Goal: Task Accomplishment & Management: Complete application form

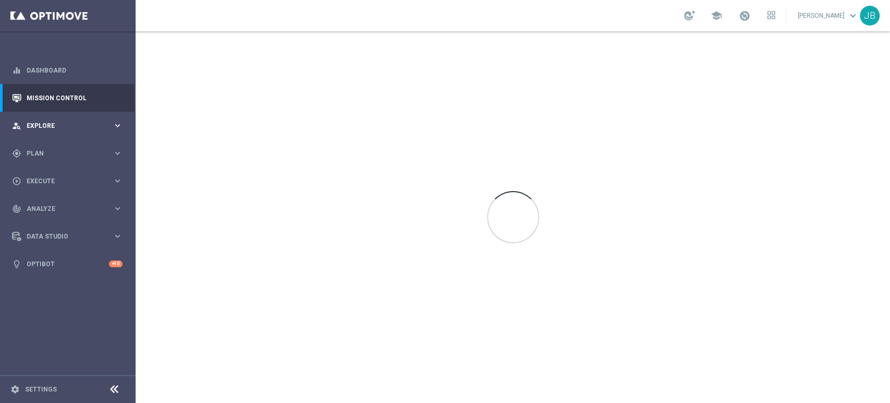
click at [67, 126] on span "Explore" at bounding box center [70, 126] width 86 height 6
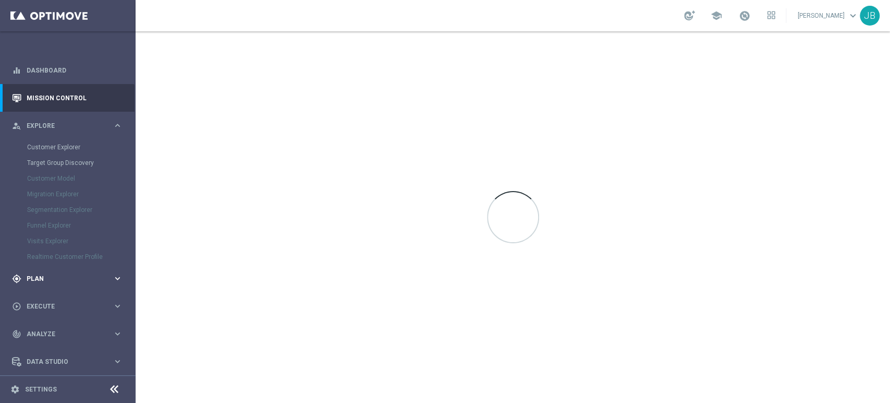
click at [62, 275] on span "Plan" at bounding box center [70, 278] width 86 height 6
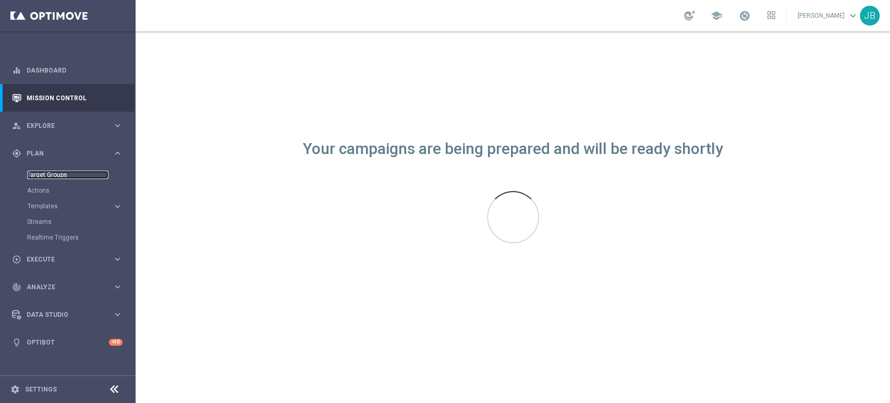
click at [54, 177] on link "Target Groups" at bounding box center [67, 175] width 81 height 8
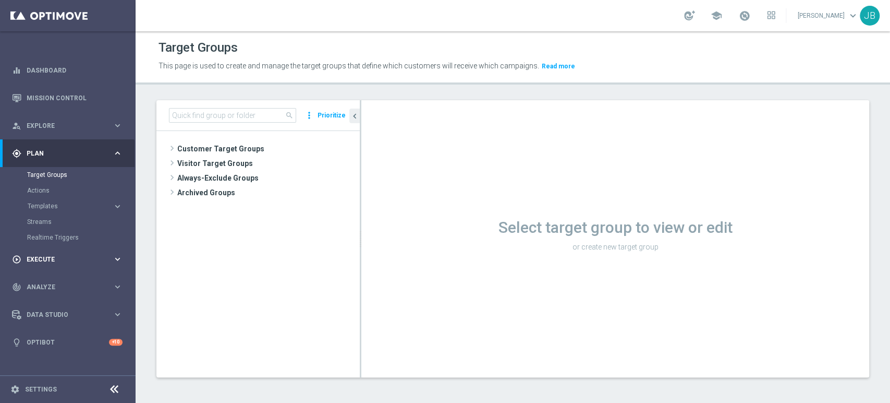
click at [64, 256] on span "Execute" at bounding box center [70, 259] width 86 height 6
click at [68, 208] on div "Campaign Builder" at bounding box center [80, 203] width 107 height 16
click at [71, 204] on link "Campaign Builder" at bounding box center [67, 202] width 81 height 8
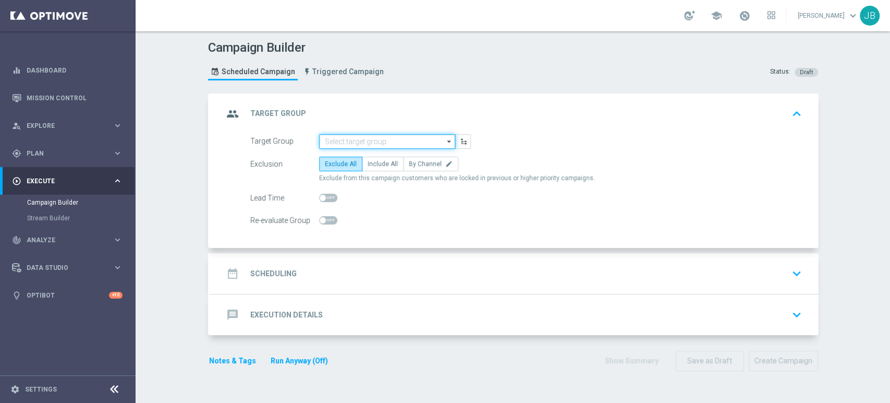
click at [392, 144] on input at bounding box center [387, 141] width 136 height 15
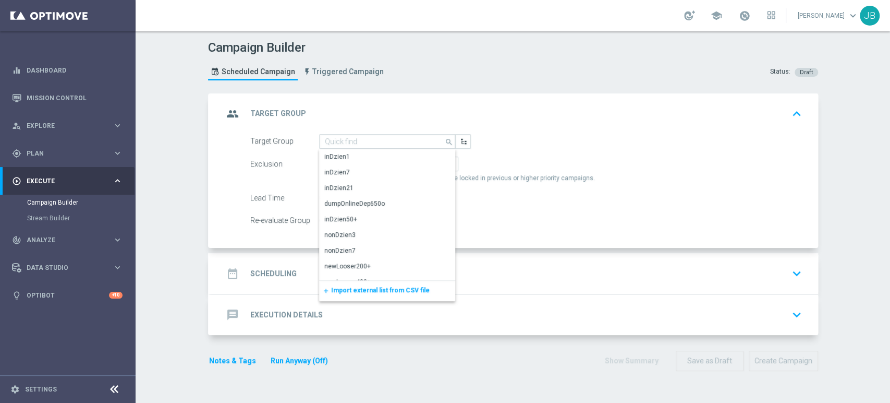
click at [341, 298] on div "add Import external list from CSV file" at bounding box center [387, 290] width 136 height 21
click at [398, 293] on span "Import external list from CSV file" at bounding box center [380, 289] width 99 height 7
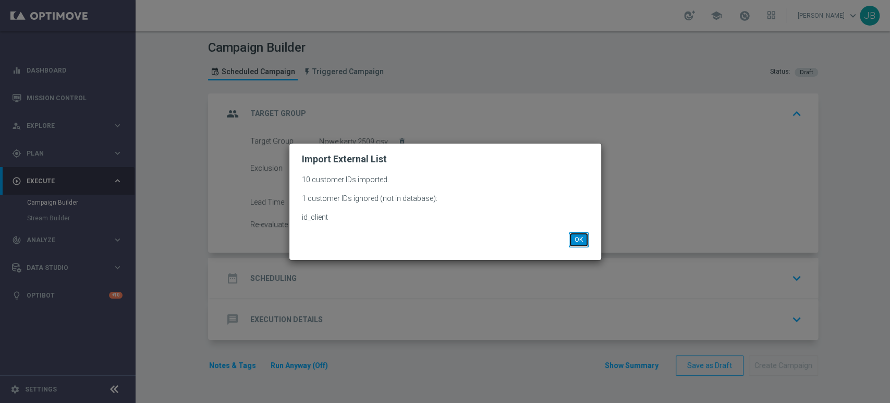
click at [577, 237] on button "OK" at bounding box center [579, 239] width 20 height 15
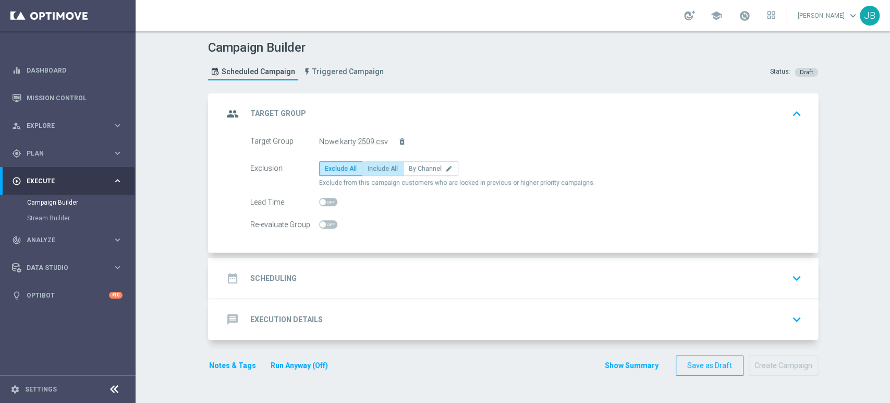
click at [370, 169] on span "Include All" at bounding box center [383, 168] width 30 height 7
click at [370, 169] on input "Include All" at bounding box center [371, 170] width 7 height 7
radio input "true"
click at [323, 269] on div "date_range Scheduling keyboard_arrow_down" at bounding box center [514, 278] width 583 height 20
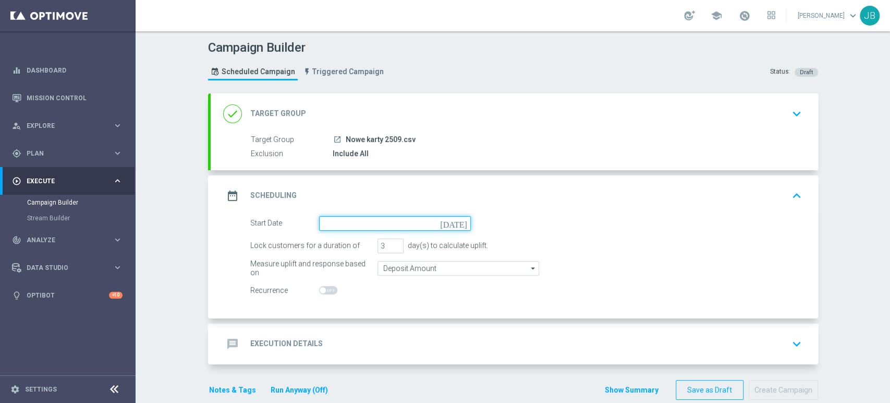
click at [374, 216] on input at bounding box center [395, 223] width 152 height 15
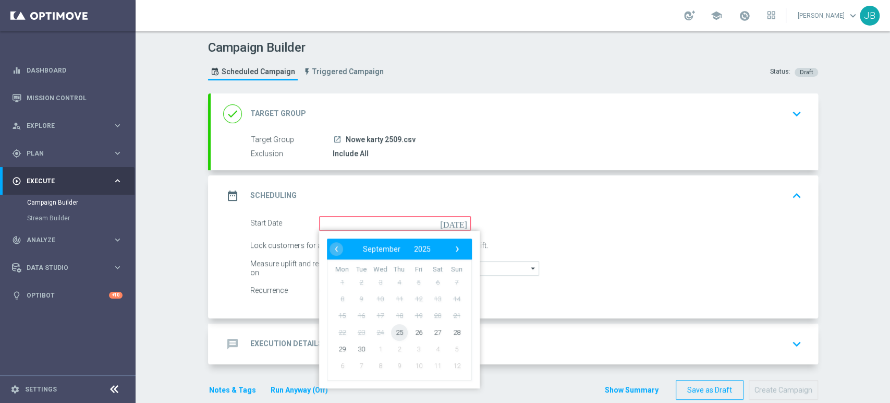
click at [396, 330] on span "25" at bounding box center [399, 331] width 17 height 17
type input "[DATE]"
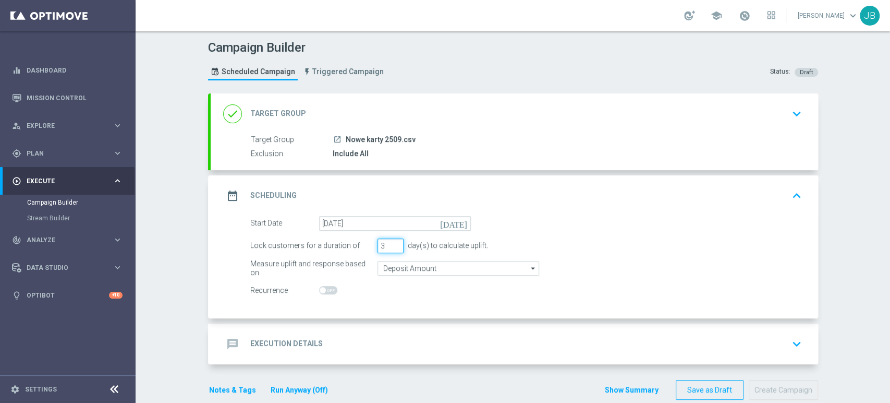
click at [392, 250] on input "3" at bounding box center [391, 245] width 26 height 15
click at [392, 246] on input "2" at bounding box center [391, 245] width 26 height 15
type input "1"
click at [392, 246] on input "1" at bounding box center [391, 245] width 26 height 15
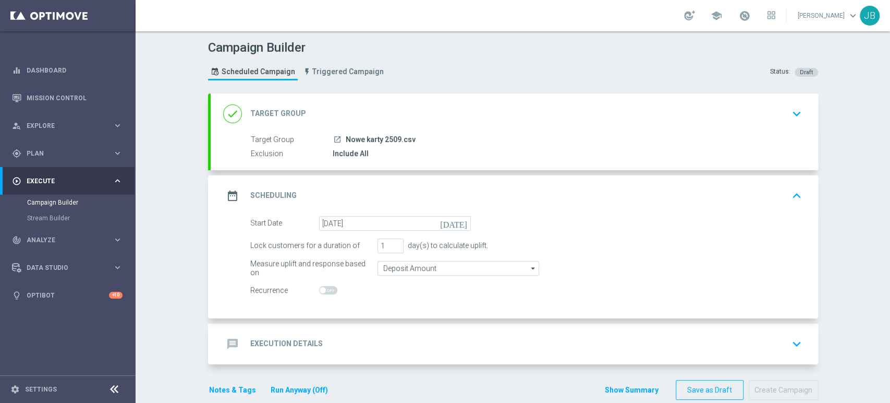
click at [368, 350] on div "message Execution Details keyboard_arrow_down" at bounding box center [514, 344] width 583 height 20
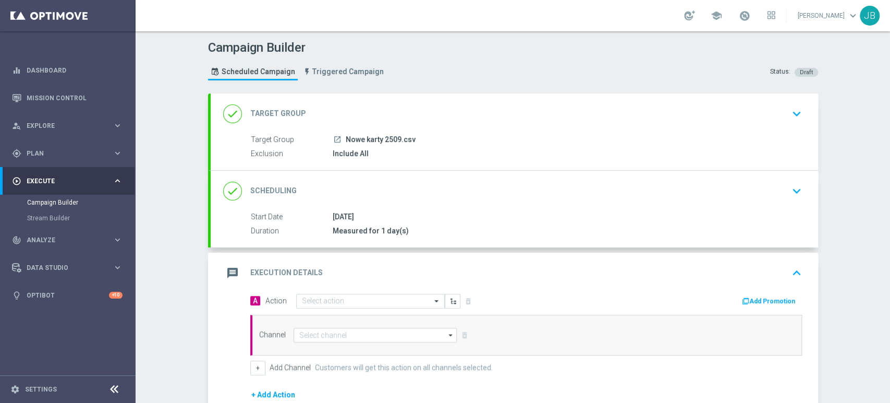
click at [368, 287] on div "message Execution Details keyboard_arrow_up" at bounding box center [515, 272] width 608 height 41
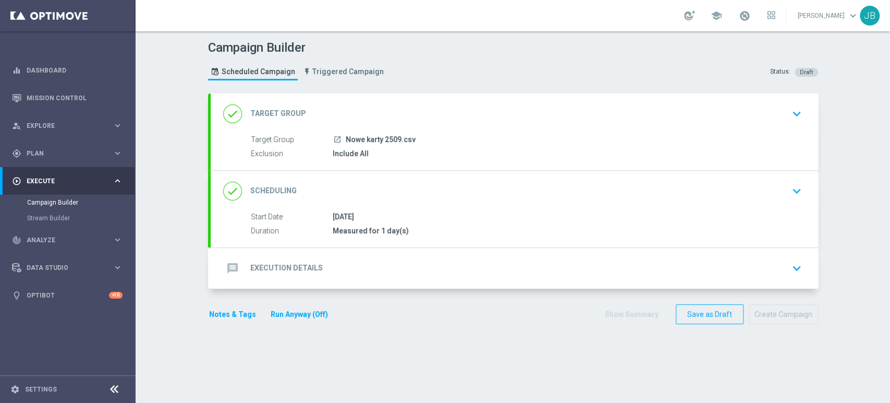
click at [365, 265] on div "message Execution Details keyboard_arrow_down" at bounding box center [514, 268] width 583 height 20
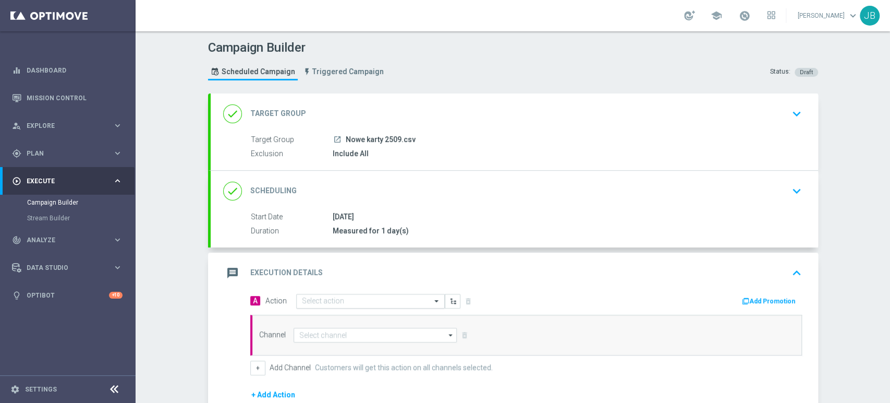
click at [331, 301] on input "text" at bounding box center [360, 301] width 116 height 9
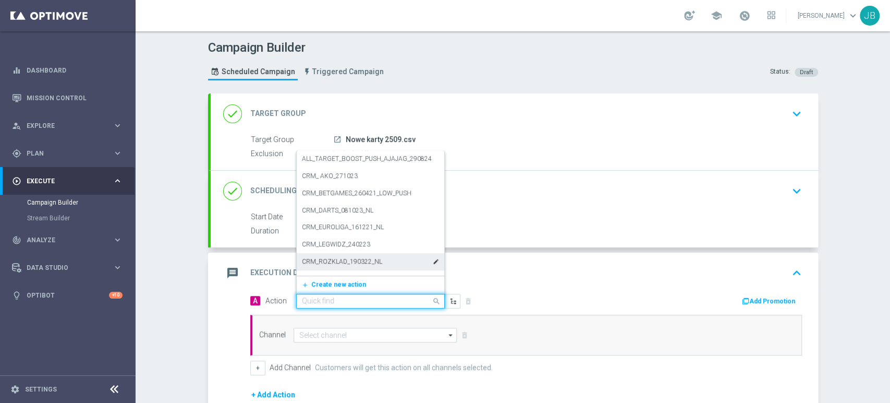
click at [325, 300] on input "text" at bounding box center [360, 301] width 116 height 9
click at [329, 282] on span "Create new action" at bounding box center [338, 284] width 55 height 7
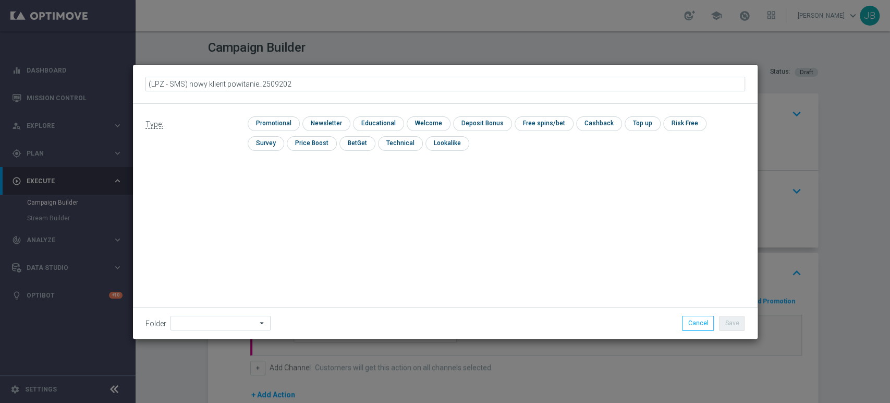
type input "(LPZ - SMS) nowy klient powitanie_25092025"
click at [338, 119] on input "checkbox" at bounding box center [325, 123] width 45 height 14
checkbox input "true"
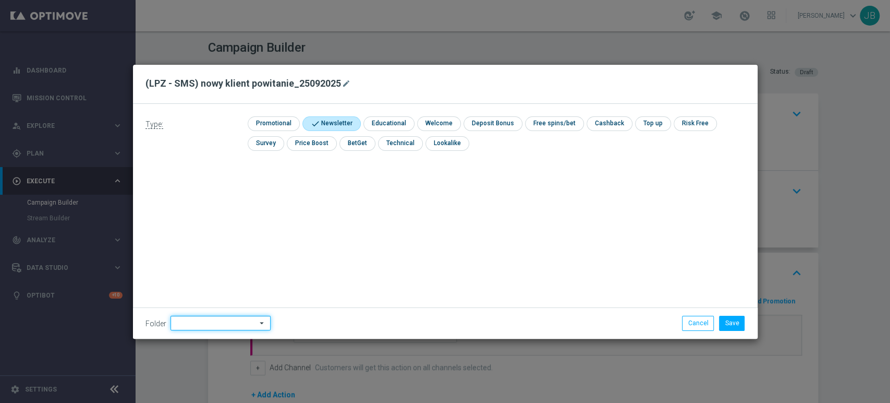
click at [203, 329] on input at bounding box center [221, 323] width 100 height 15
click at [226, 215] on div "[PERSON_NAME]" at bounding box center [219, 218] width 97 height 16
type input "[PERSON_NAME]"
click at [725, 320] on button "Save" at bounding box center [732, 323] width 26 height 15
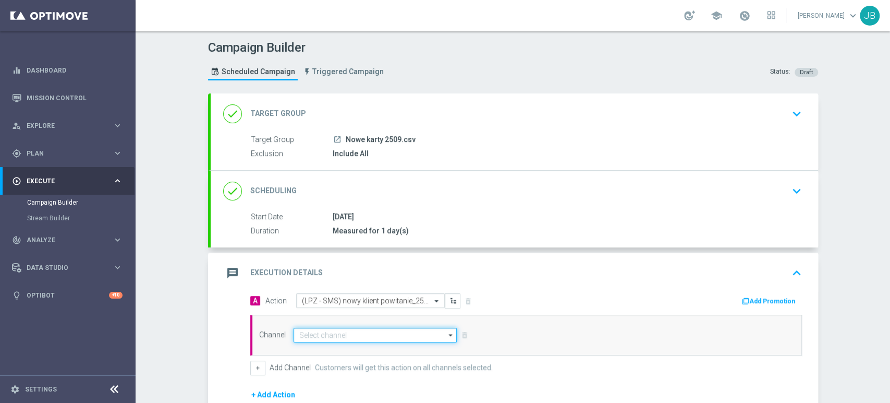
click at [346, 333] on input at bounding box center [376, 335] width 164 height 15
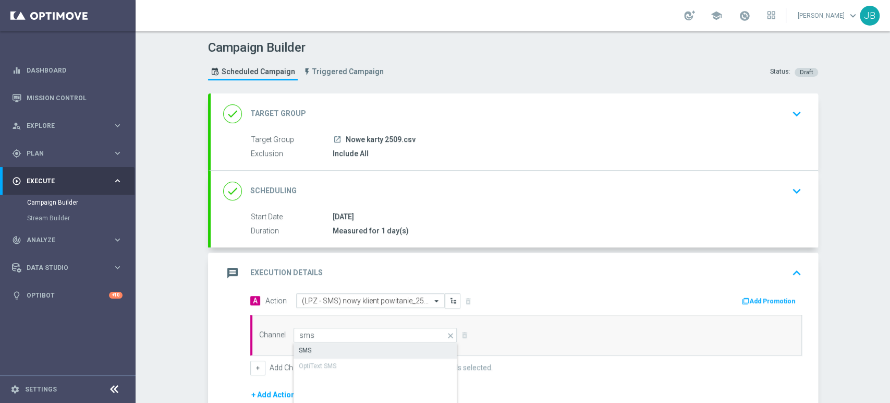
click at [343, 353] on div "SMS" at bounding box center [376, 350] width 164 height 15
type input "SMS"
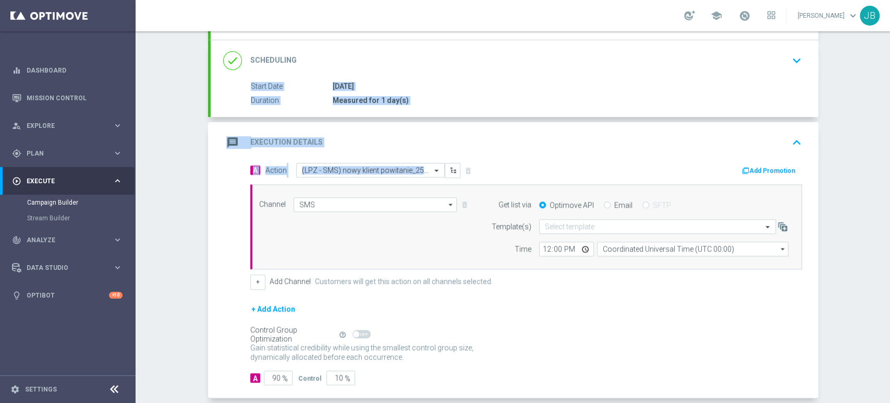
drag, startPoint x: 889, startPoint y: 170, endPoint x: 889, endPoint y: 269, distance: 99.1
click at [889, 269] on div "Campaign Builder Scheduled Campaign Triggered Campaign Status: Draft done Targe…" at bounding box center [513, 216] width 755 height 371
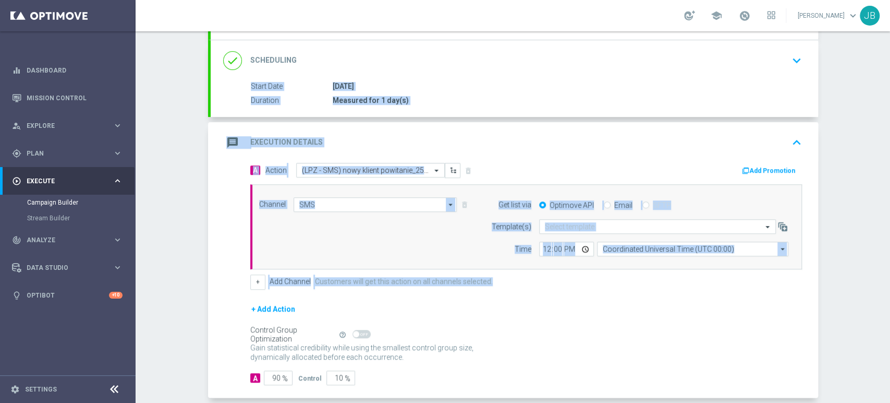
scroll to position [148, 0]
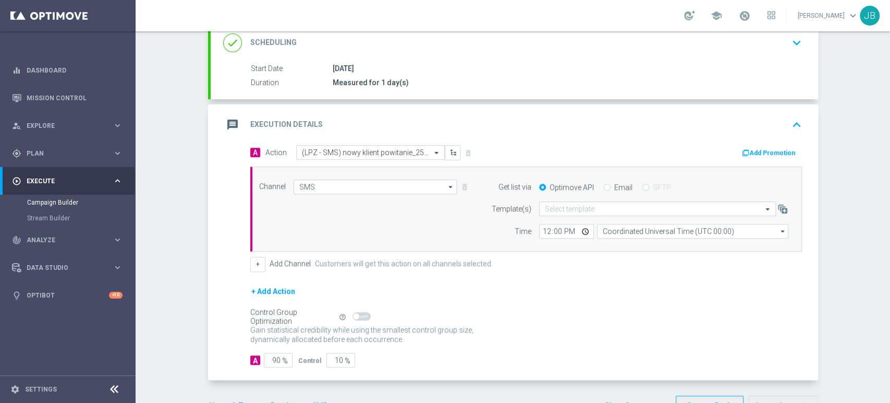
click at [795, 270] on form "A Action Select action (LPZ - SMS) nowy klient powitanie_25092025 delete_foreve…" at bounding box center [526, 256] width 552 height 222
click at [271, 354] on input "90" at bounding box center [278, 360] width 29 height 15
type input "0"
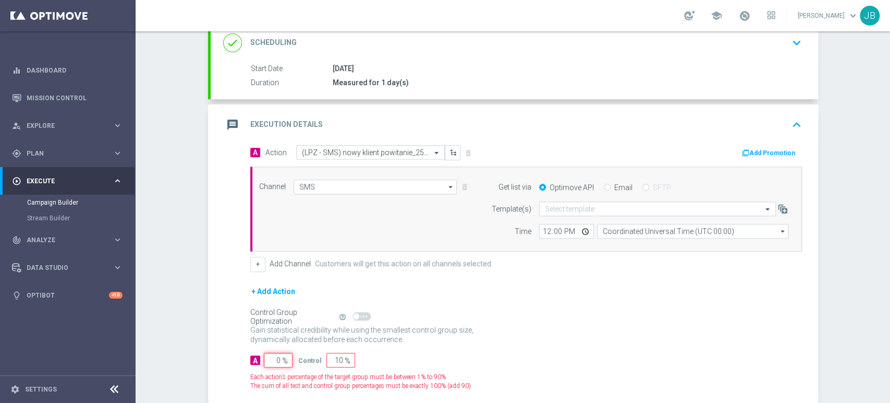
type input "100"
type input "0"
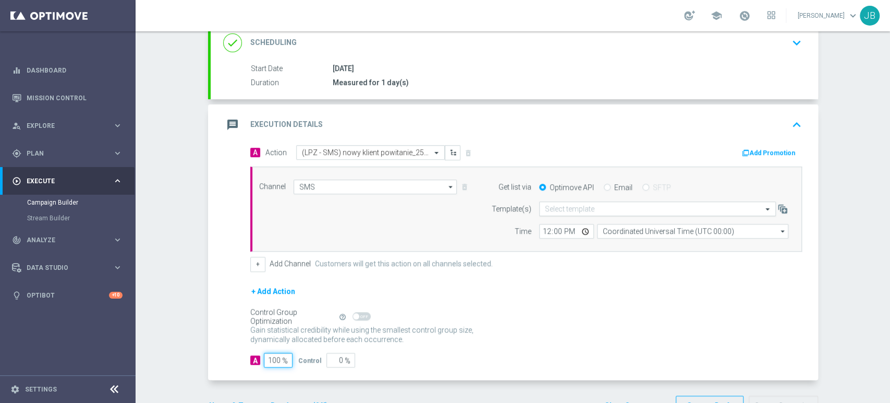
type input "100"
click at [578, 208] on input "text" at bounding box center [647, 208] width 204 height 9
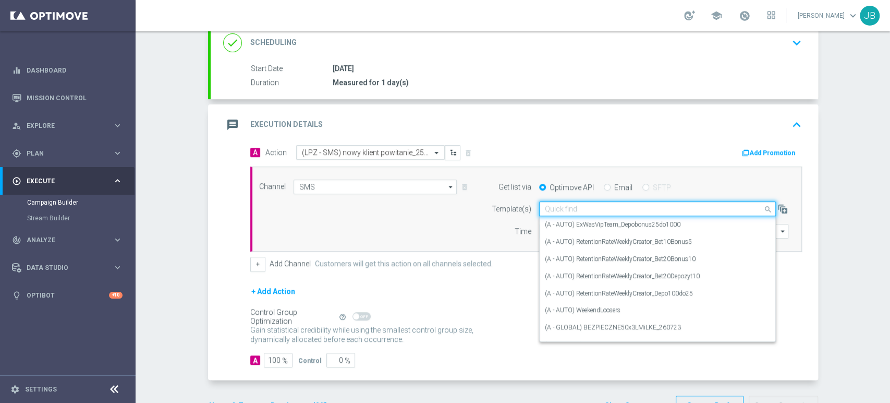
paste input "(LPZ - SMS) nowy klient powitanie_24012024"
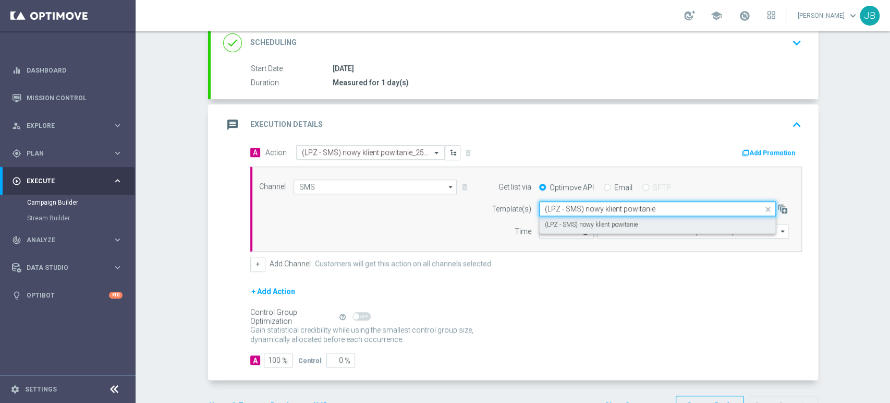
click at [566, 220] on label "(LPZ - SMS) nowy klient powitanie" at bounding box center [591, 224] width 93 height 9
type input "(LPZ - SMS) nowy klient powitanie"
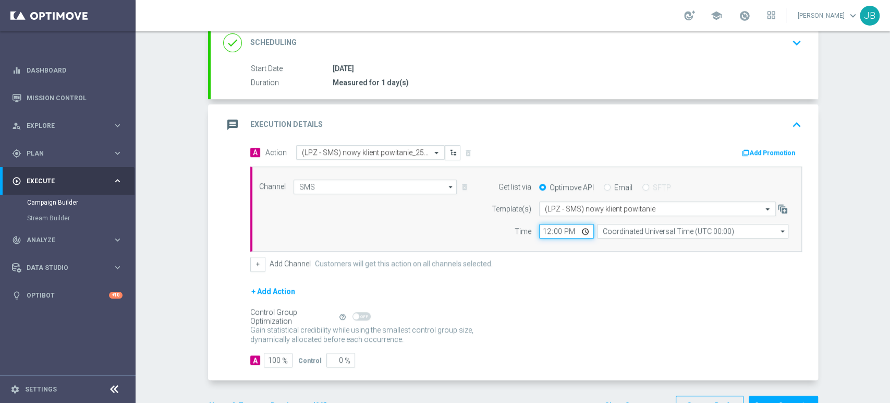
click at [539, 233] on input "12:00" at bounding box center [566, 231] width 55 height 15
type input "09:11"
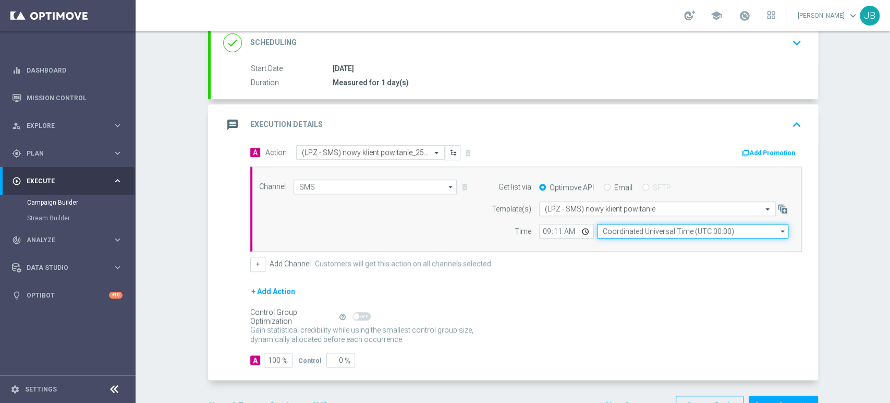
click at [635, 232] on input "Coordinated Universal Time (UTC 00:00)" at bounding box center [692, 231] width 191 height 15
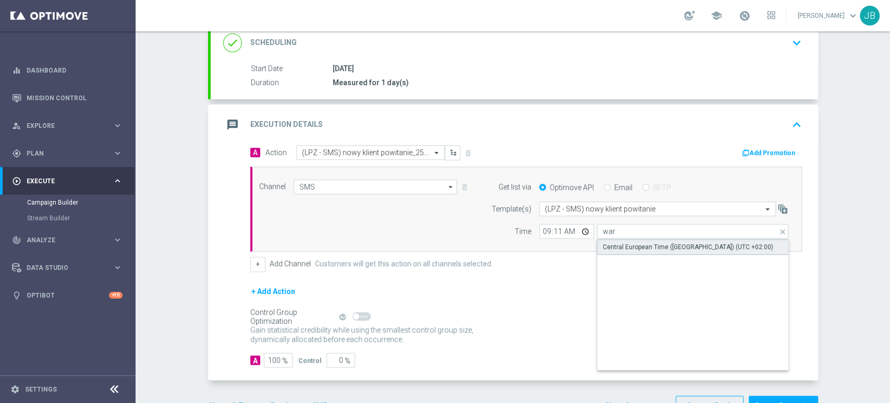
click at [631, 244] on div "Central European Time ([GEOGRAPHIC_DATA]) (UTC +02:00)" at bounding box center [688, 246] width 171 height 9
type input "Central European Time ([GEOGRAPHIC_DATA]) (UTC +02:00)"
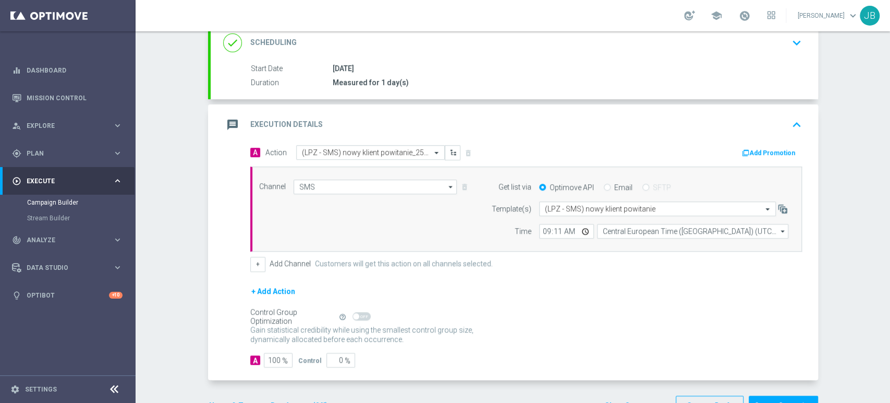
scroll to position [0, 0]
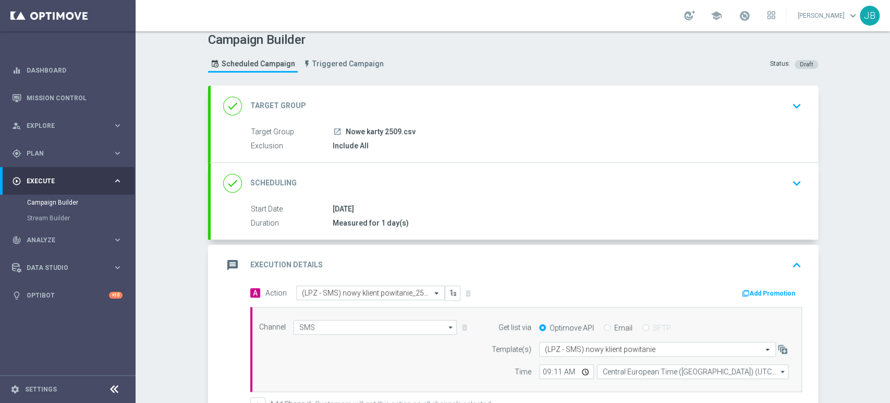
click at [889, 119] on div "Campaign Builder Scheduled Campaign Triggered Campaign Status: Draft done Targe…" at bounding box center [513, 216] width 755 height 371
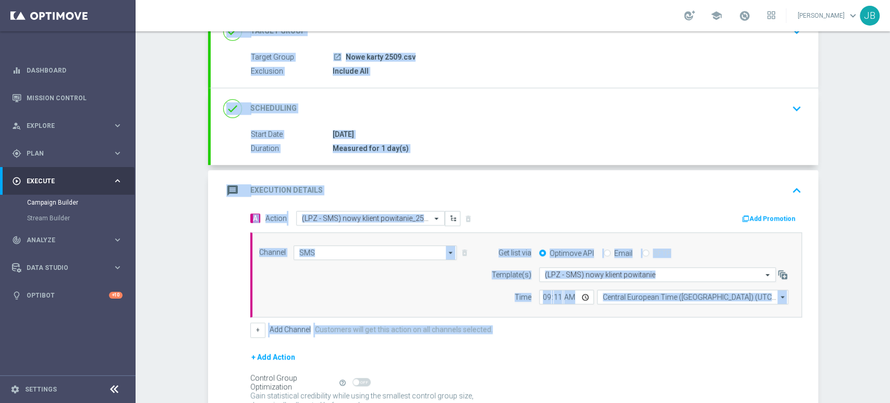
scroll to position [180, 0]
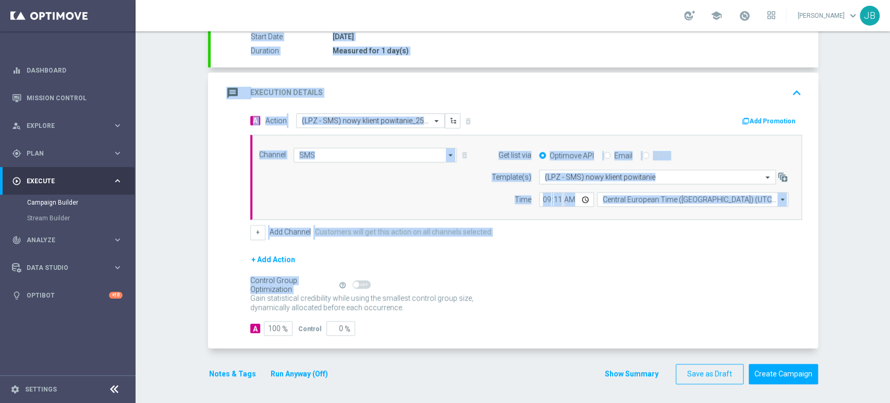
drag, startPoint x: 889, startPoint y: 119, endPoint x: 889, endPoint y: 293, distance: 173.2
click at [889, 293] on div "Campaign Builder Scheduled Campaign Triggered Campaign Status: Draft done Targe…" at bounding box center [513, 216] width 755 height 371
click at [838, 228] on div "Campaign Builder Scheduled Campaign Triggered Campaign Status: Draft done Targe…" at bounding box center [513, 216] width 755 height 371
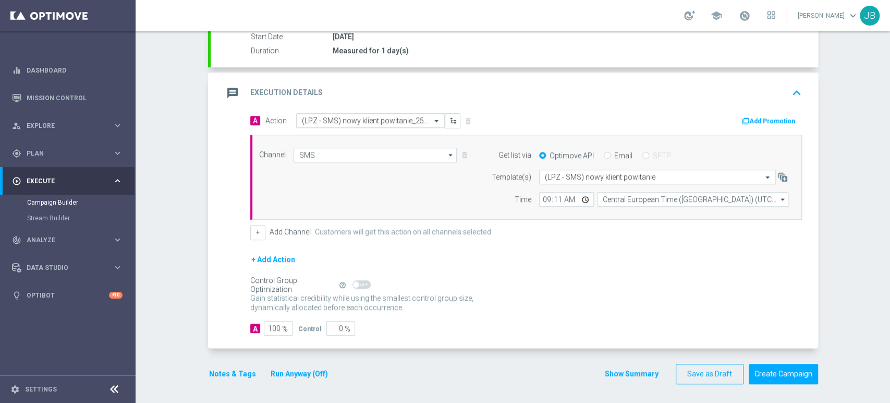
click at [880, 115] on div "Campaign Builder Scheduled Campaign Triggered Campaign Status: Draft done Targe…" at bounding box center [513, 216] width 755 height 371
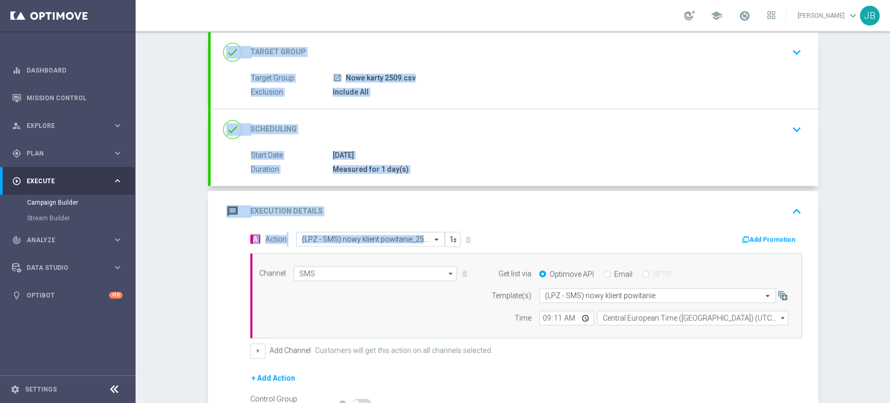
scroll to position [5, 0]
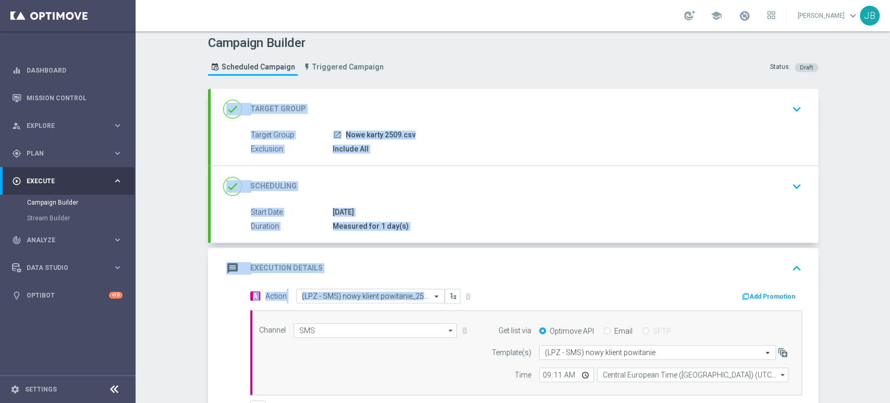
drag, startPoint x: 889, startPoint y: 170, endPoint x: 889, endPoint y: 58, distance: 111.6
click at [889, 58] on div "Campaign Builder Scheduled Campaign Triggered Campaign Status: Draft done Targe…" at bounding box center [513, 216] width 755 height 371
click at [847, 103] on div "Campaign Builder Scheduled Campaign Triggered Campaign Status: Draft done Targe…" at bounding box center [513, 216] width 755 height 371
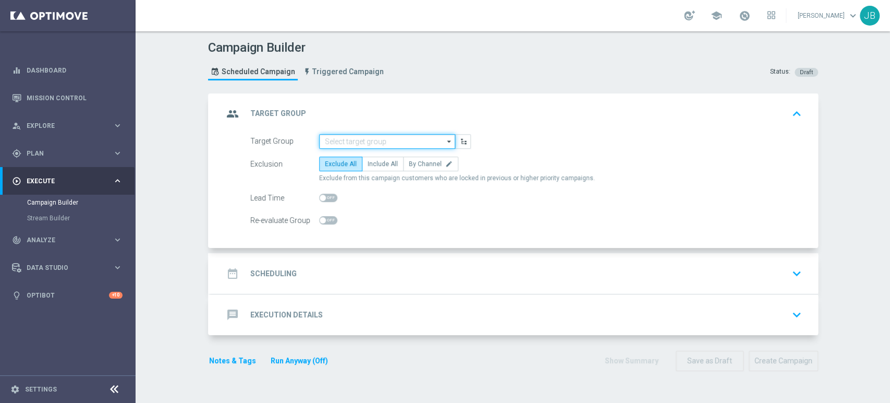
click at [371, 145] on input at bounding box center [387, 141] width 136 height 15
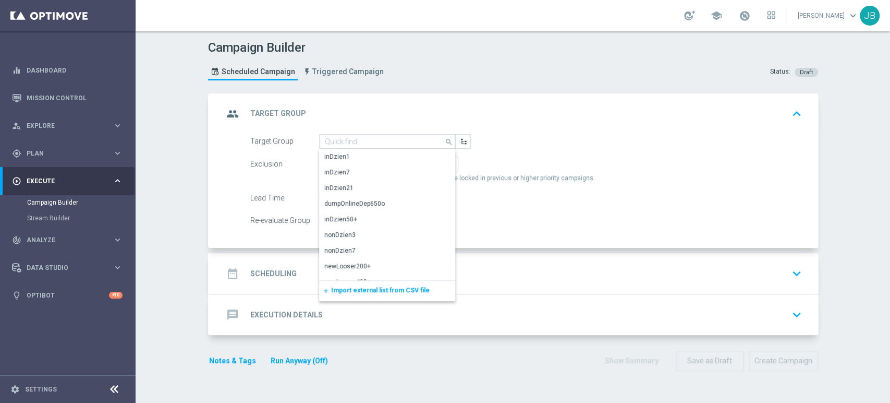
click at [358, 287] on span "Import external list from CSV file" at bounding box center [380, 289] width 99 height 7
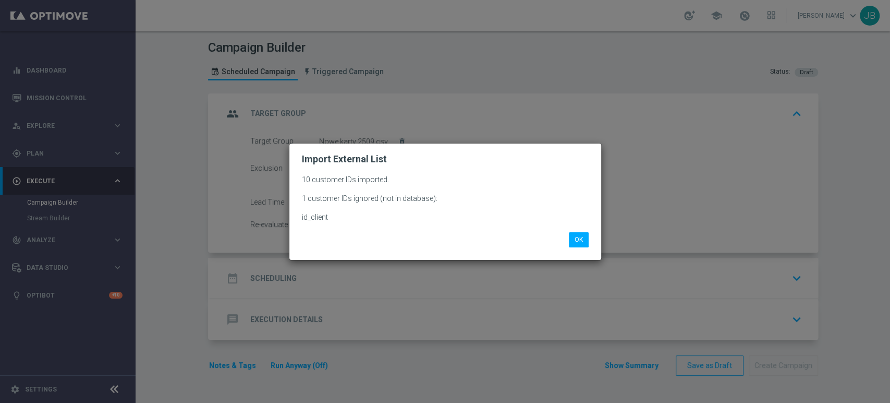
click at [577, 232] on div "OK" at bounding box center [445, 235] width 303 height 22
click at [576, 237] on button "OK" at bounding box center [579, 239] width 20 height 15
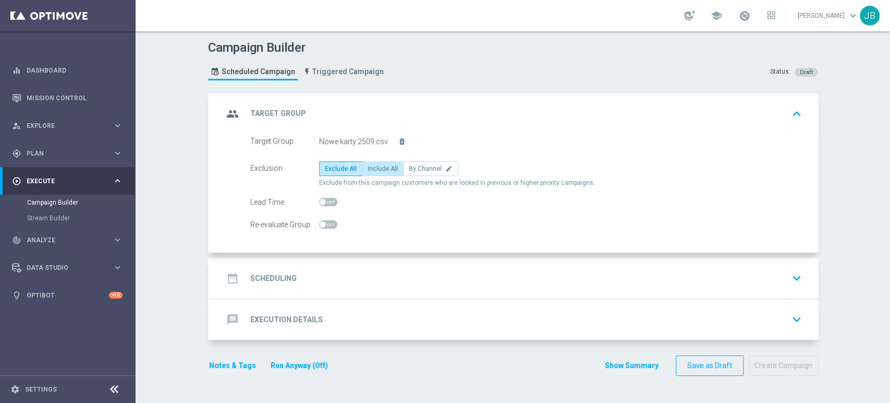
click at [383, 168] on span "Include All" at bounding box center [383, 168] width 30 height 7
click at [374, 168] on input "Include All" at bounding box center [371, 170] width 7 height 7
radio input "true"
click at [383, 168] on span "Include All" at bounding box center [383, 168] width 30 height 7
click at [374, 168] on input "Include All" at bounding box center [371, 170] width 7 height 7
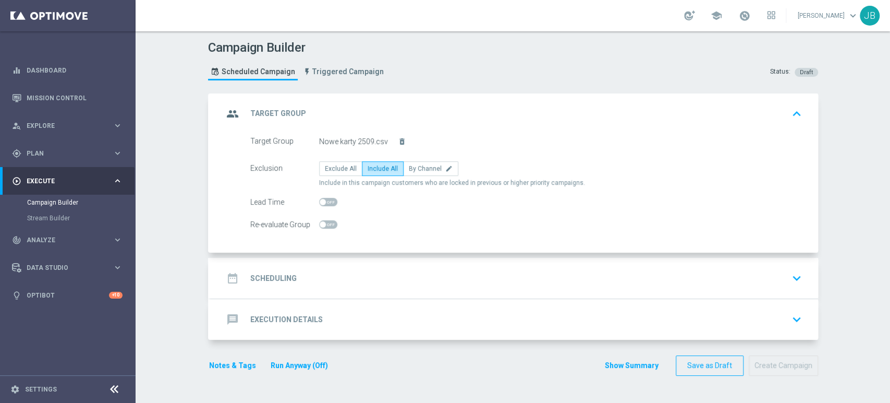
click at [307, 279] on div "date_range Scheduling keyboard_arrow_down" at bounding box center [514, 278] width 583 height 20
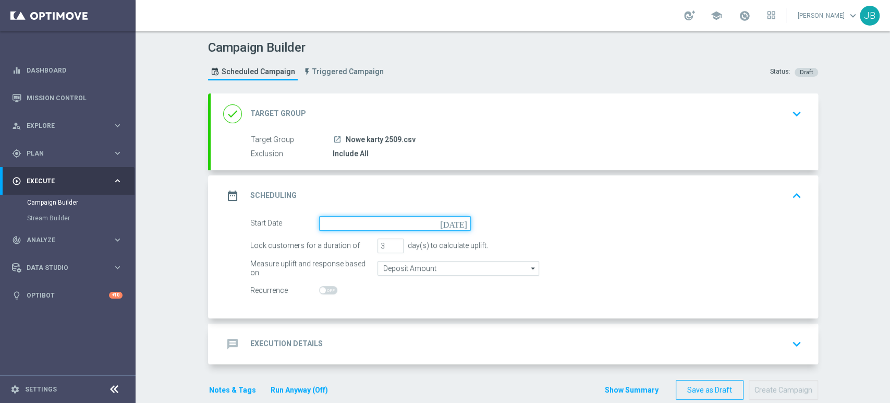
click at [361, 216] on input at bounding box center [395, 223] width 152 height 15
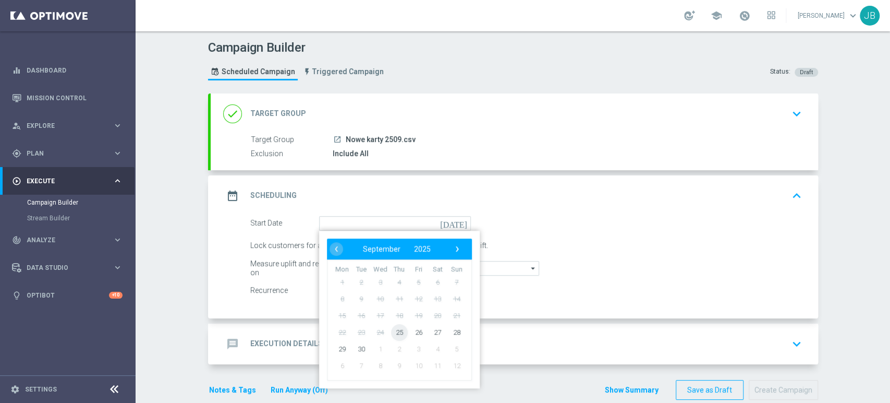
click at [392, 333] on span "25" at bounding box center [399, 331] width 17 height 17
type input "[DATE]"
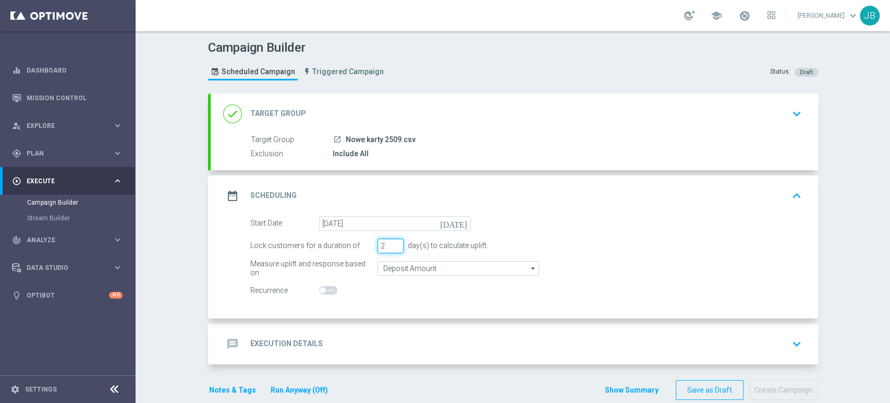
click at [391, 249] on input "2" at bounding box center [391, 245] width 26 height 15
type input "1"
click at [391, 249] on input "1" at bounding box center [391, 245] width 26 height 15
click at [333, 361] on div "message Execution Details keyboard_arrow_down" at bounding box center [515, 343] width 608 height 41
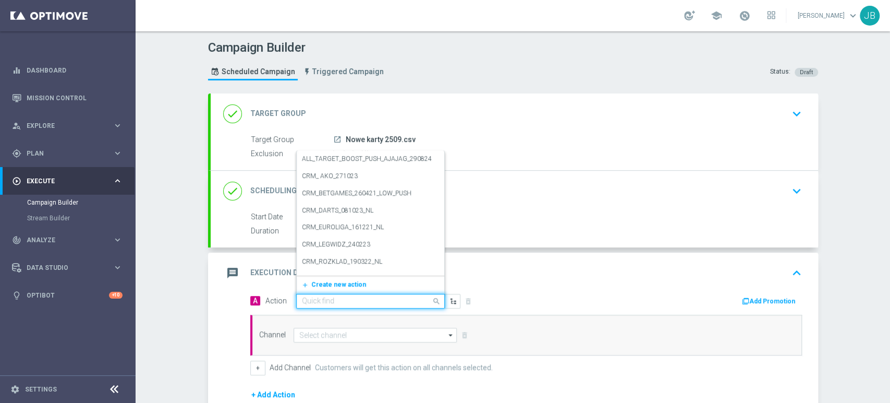
click at [332, 304] on input "text" at bounding box center [360, 301] width 116 height 9
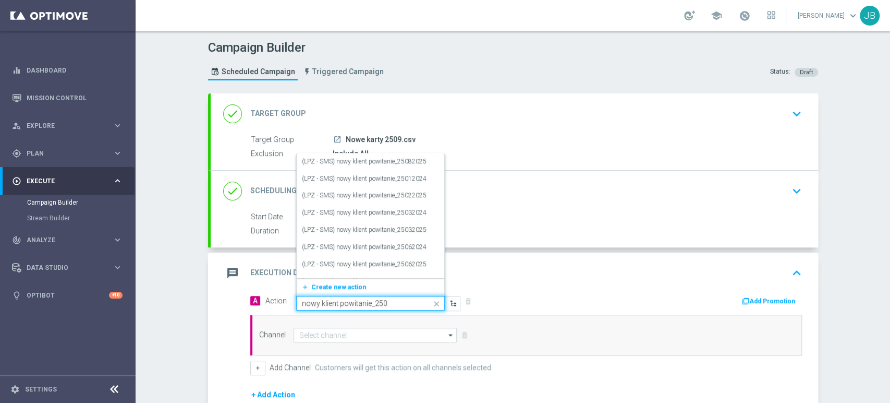
type input "nowy klient powitanie_2509"
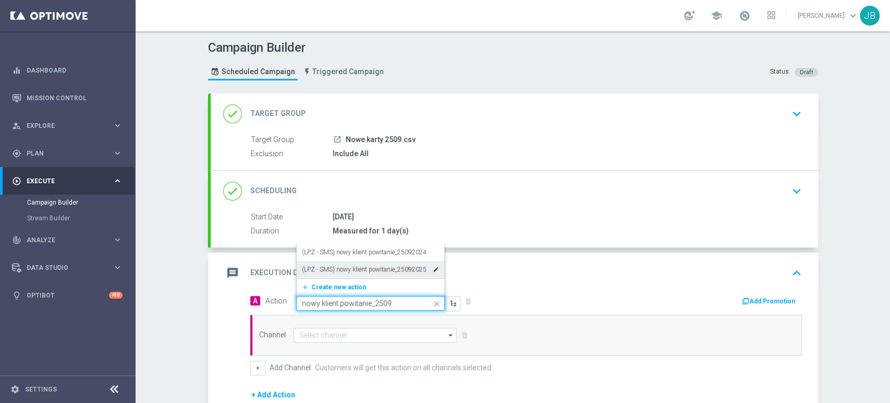
click at [352, 265] on label "(LPZ - SMS) nowy klient powitanie_25092025" at bounding box center [364, 269] width 125 height 9
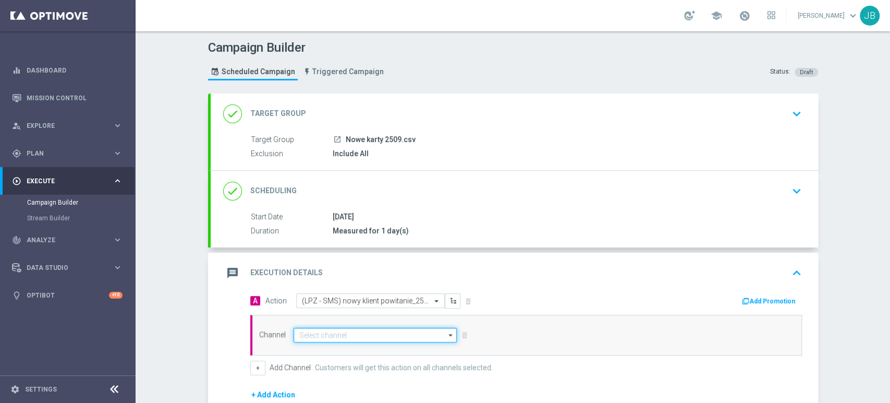
click at [332, 329] on input at bounding box center [376, 335] width 164 height 15
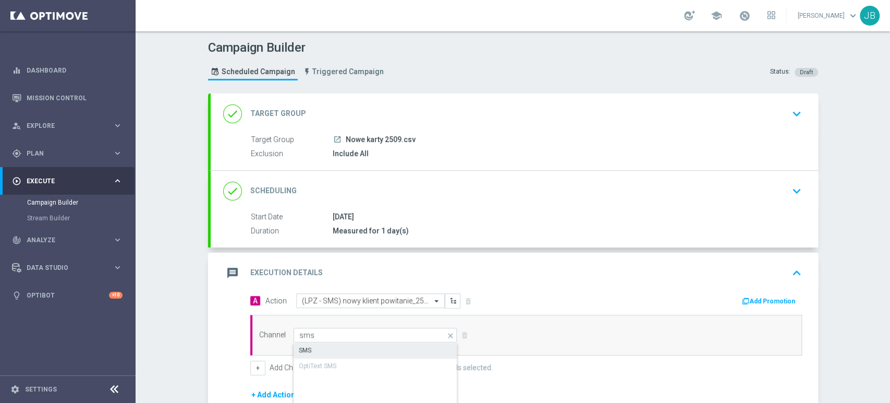
click at [329, 345] on div "SMS" at bounding box center [376, 350] width 164 height 15
type input "SMS"
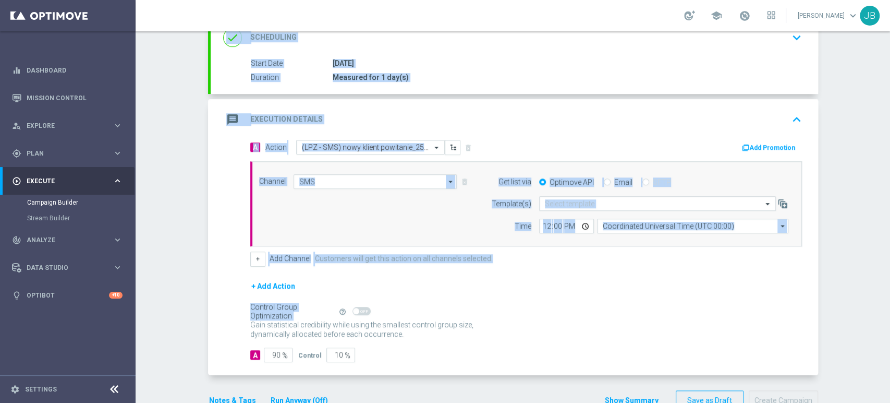
drag, startPoint x: 889, startPoint y: 156, endPoint x: 889, endPoint y: 305, distance: 149.2
click at [889, 305] on div "Campaign Builder Scheduled Campaign Triggered Campaign Status: Draft done Targe…" at bounding box center [513, 216] width 755 height 371
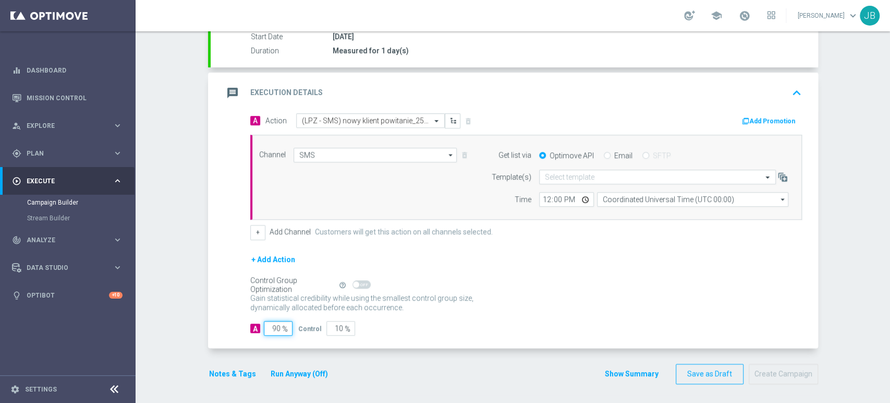
click at [284, 322] on input "90" at bounding box center [278, 328] width 29 height 15
type input "9"
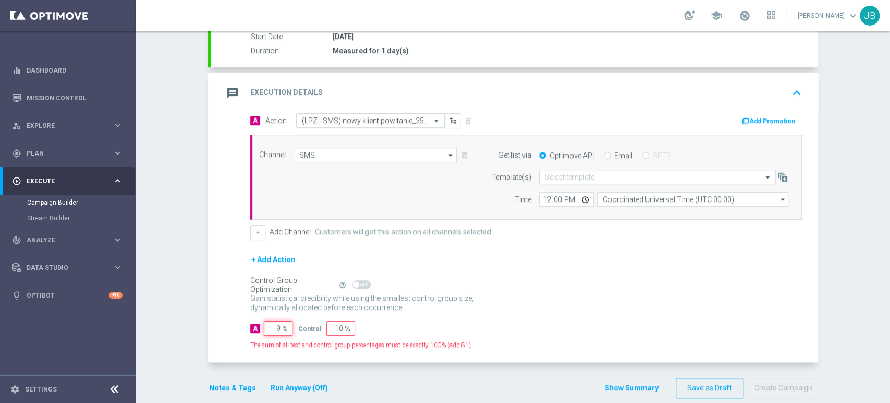
type input "91"
type input "100"
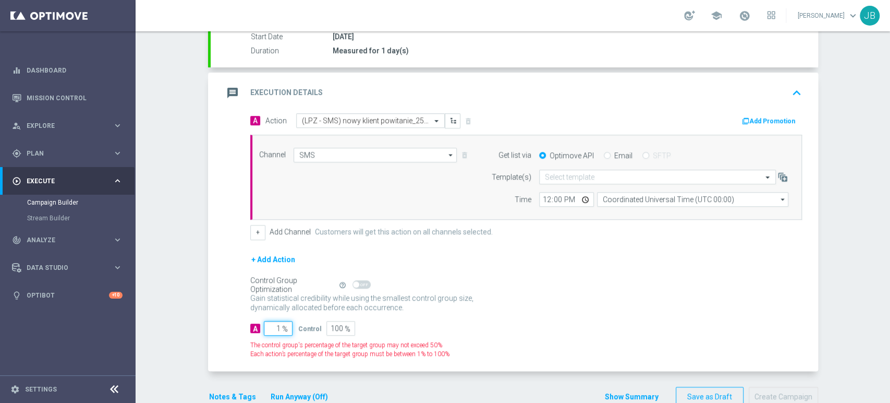
type input "10"
type input "90"
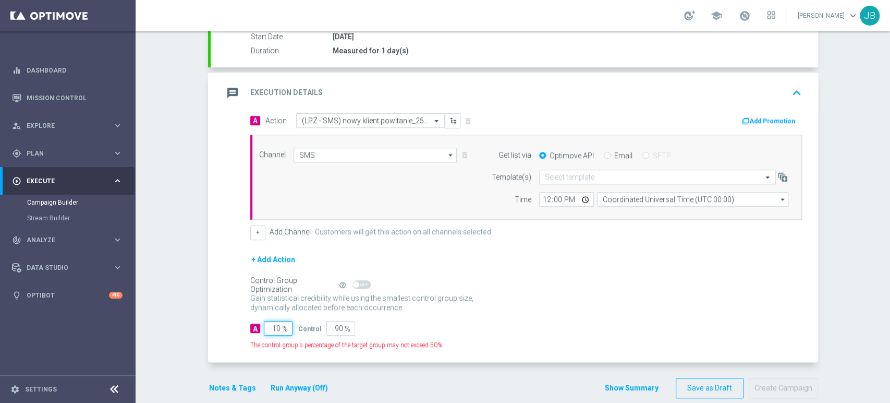
type input "100"
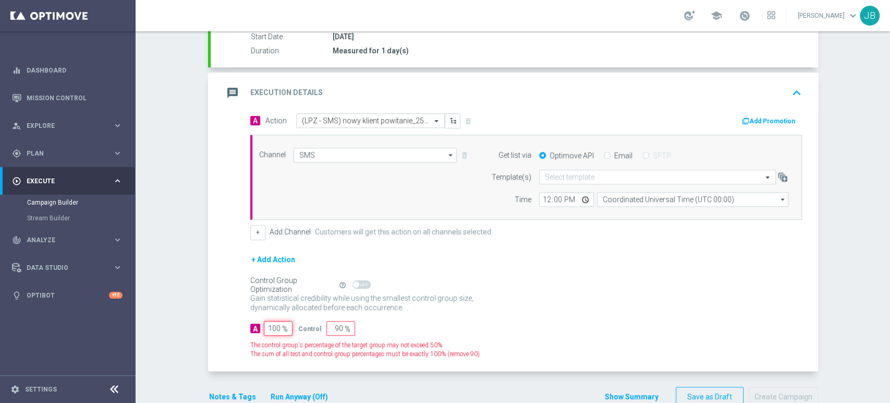
type input "0"
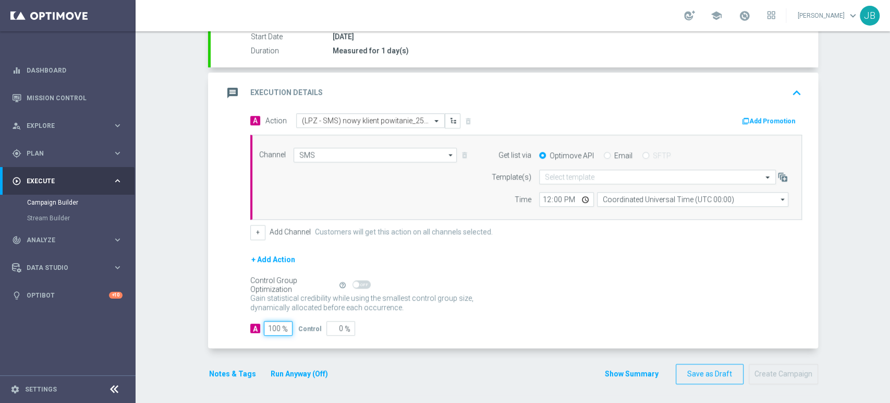
type input "100"
click at [571, 173] on input "text" at bounding box center [647, 177] width 204 height 9
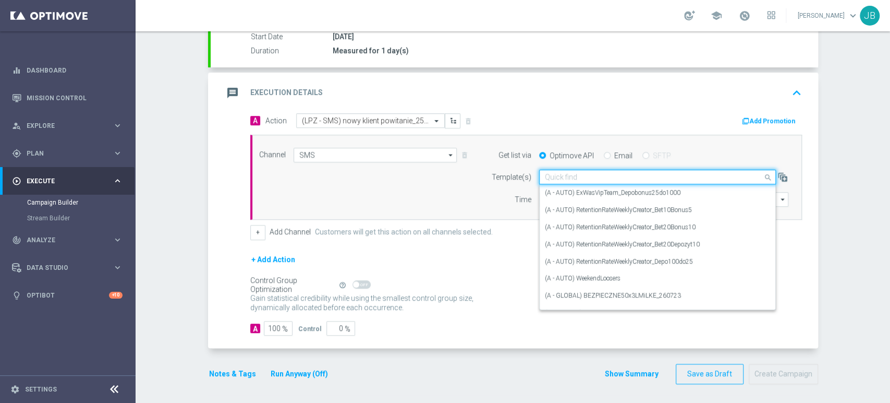
paste input "(LPZ - SMS) nowy klient powitanie_24012024"
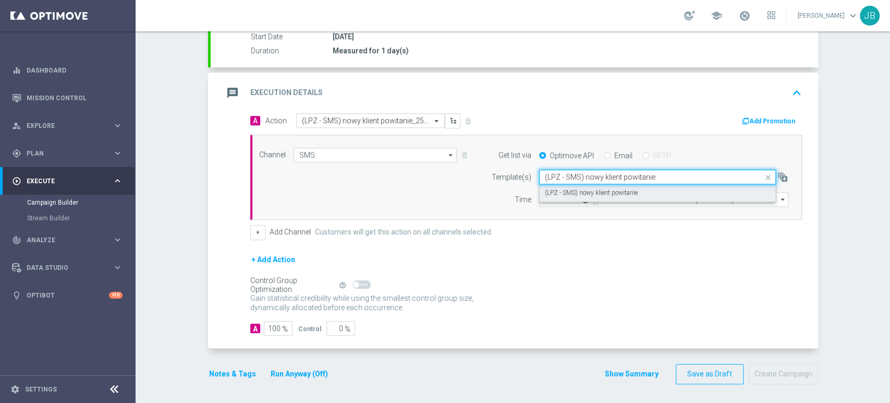
click at [557, 186] on div "(LPZ - SMS) nowy klient powitanie" at bounding box center [657, 192] width 225 height 17
type input "(LPZ - SMS) nowy klient powitanie"
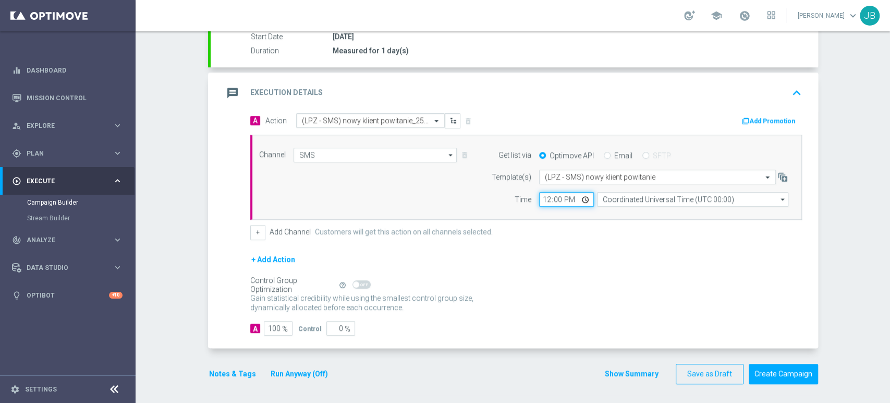
click at [545, 199] on input "12:00" at bounding box center [566, 199] width 55 height 15
type input "09:11"
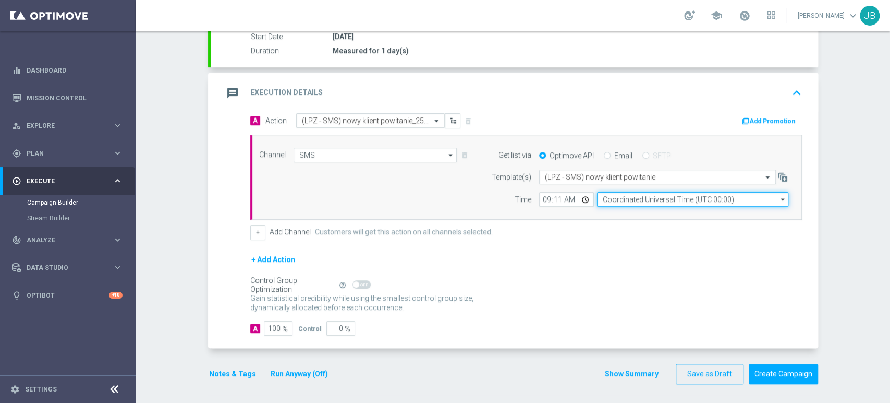
click at [609, 198] on input "Coordinated Universal Time (UTC 00:00)" at bounding box center [692, 199] width 191 height 15
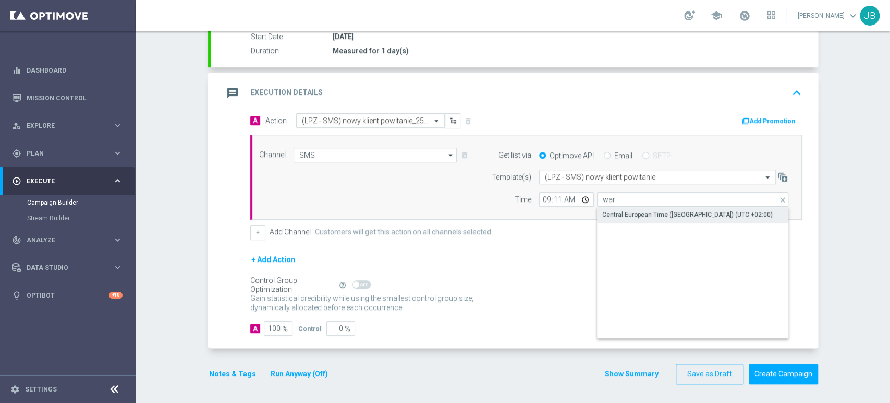
click at [616, 213] on div "Central European Time ([GEOGRAPHIC_DATA]) (UTC +02:00)" at bounding box center [687, 214] width 171 height 9
type input "Central European Time ([GEOGRAPHIC_DATA]) (UTC +02:00)"
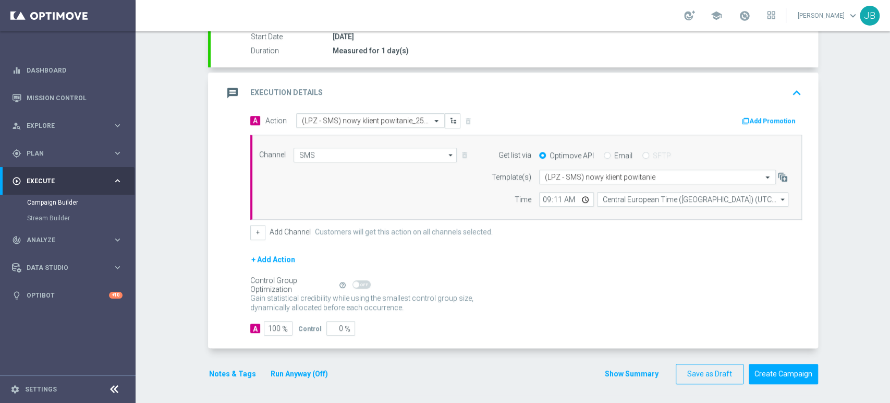
scroll to position [0, 0]
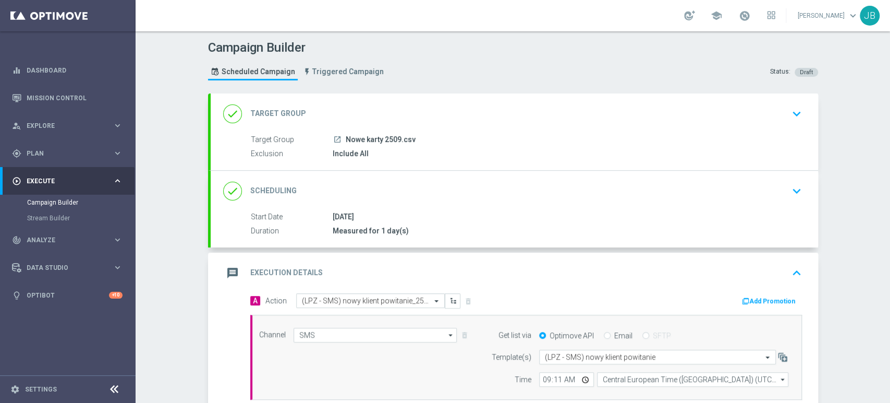
click at [862, 210] on div "Campaign Builder Scheduled Campaign Triggered Campaign Status: Draft done Targe…" at bounding box center [513, 216] width 755 height 371
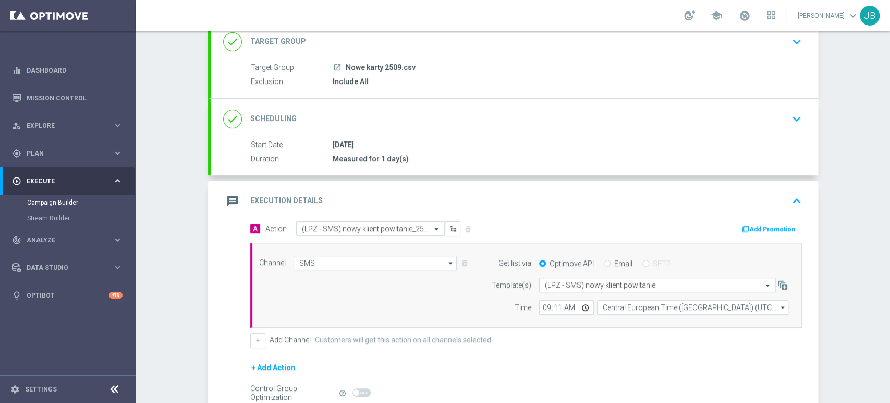
click at [800, 111] on icon "keyboard_arrow_down" at bounding box center [797, 119] width 16 height 16
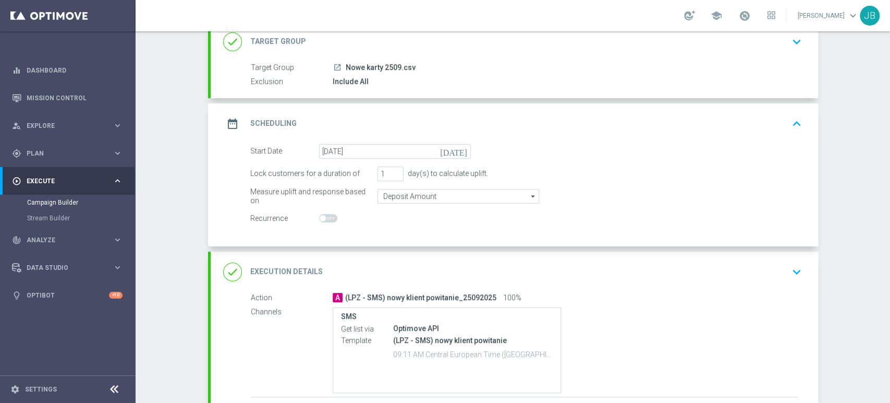
click at [800, 109] on div "date_range Scheduling keyboard_arrow_up" at bounding box center [515, 123] width 608 height 41
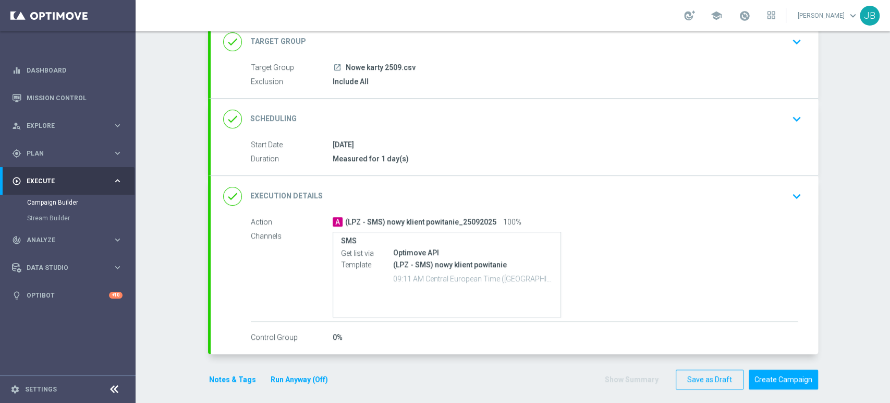
scroll to position [78, 0]
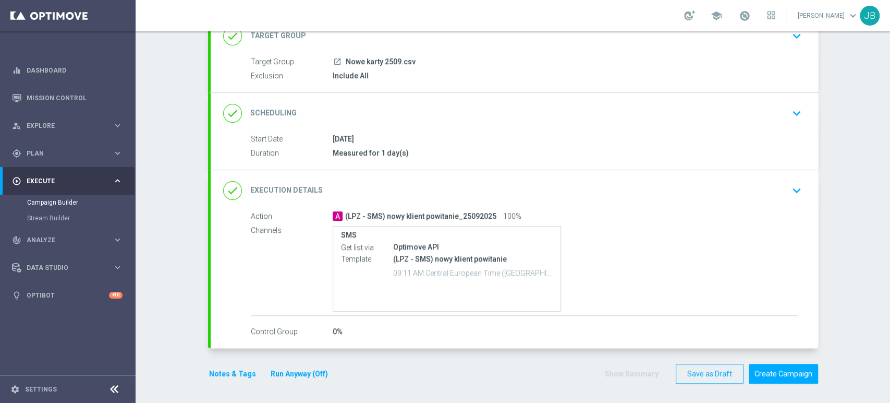
click at [793, 198] on button "keyboard_arrow_down" at bounding box center [797, 190] width 18 height 20
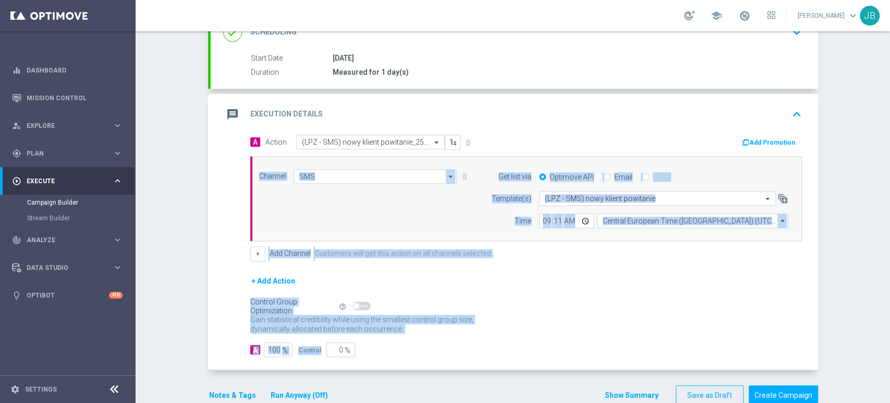
scroll to position [175, 0]
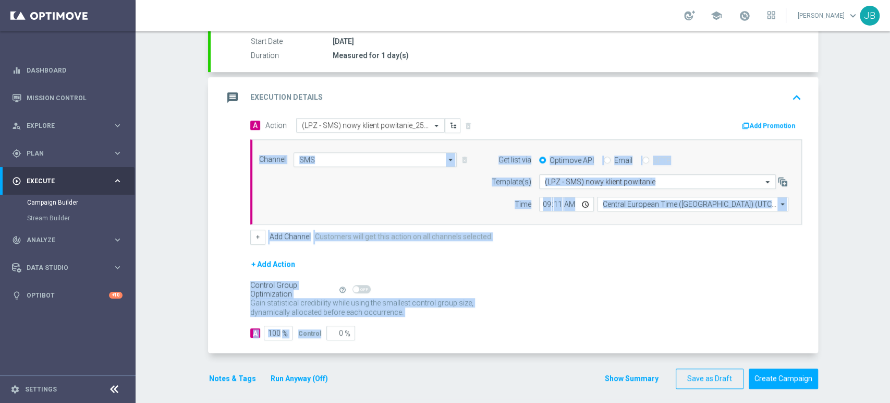
drag, startPoint x: 889, startPoint y: 286, endPoint x: 889, endPoint y: 348, distance: 62.6
click at [889, 348] on div "Campaign Builder Scheduled Campaign Triggered Campaign Status: Draft done Targe…" at bounding box center [513, 216] width 755 height 371
click at [804, 383] on button "Create Campaign" at bounding box center [783, 378] width 69 height 20
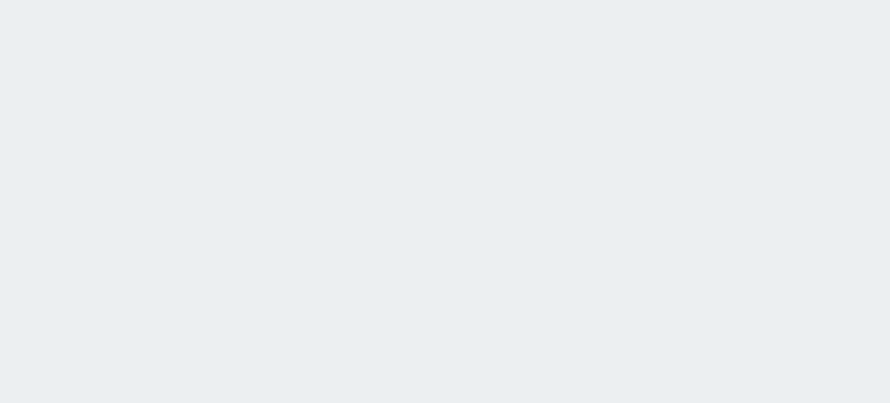
click at [100, 0] on html at bounding box center [445, 0] width 890 height 0
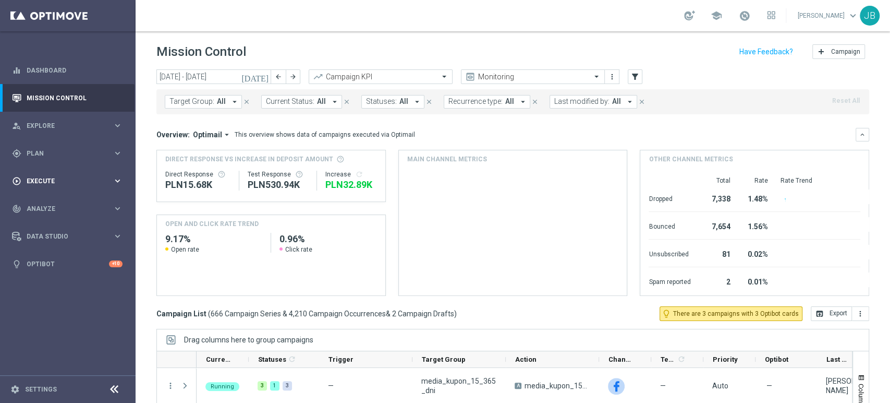
click at [65, 190] on div "play_circle_outline Execute keyboard_arrow_right" at bounding box center [67, 181] width 135 height 28
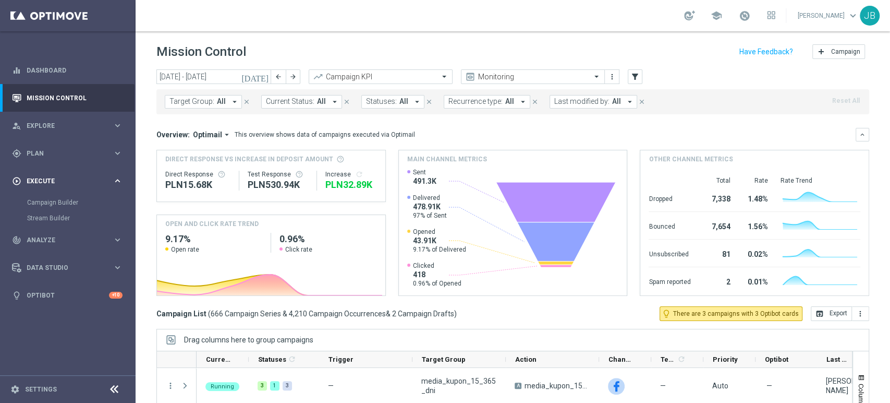
click at [68, 181] on span "Execute" at bounding box center [70, 181] width 86 height 6
click at [68, 183] on span "Execute" at bounding box center [70, 181] width 86 height 6
click at [65, 199] on link "Campaign Builder" at bounding box center [67, 202] width 81 height 8
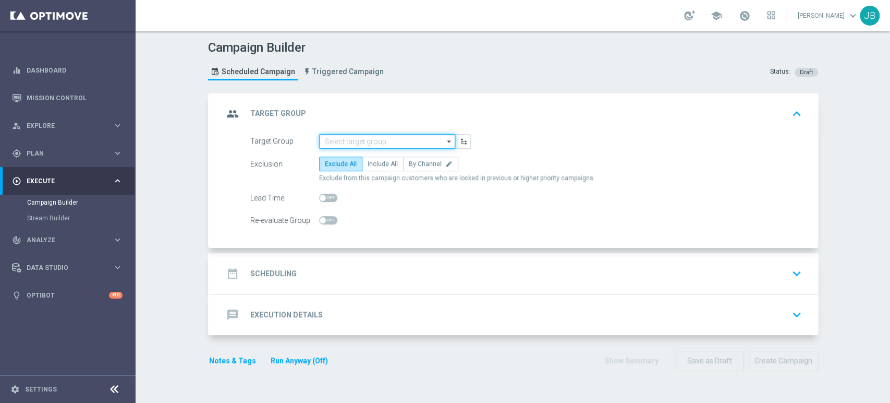
click at [334, 144] on input at bounding box center [387, 141] width 136 height 15
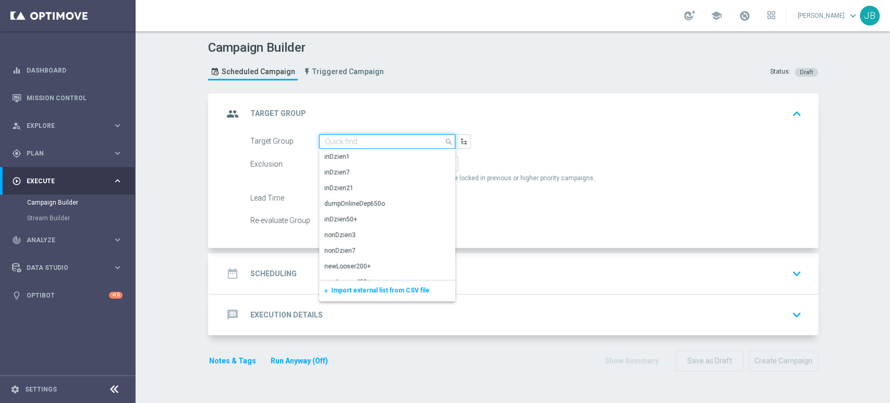
paste input "(LPZ - TARGET) Welcome Bonus_25092025"
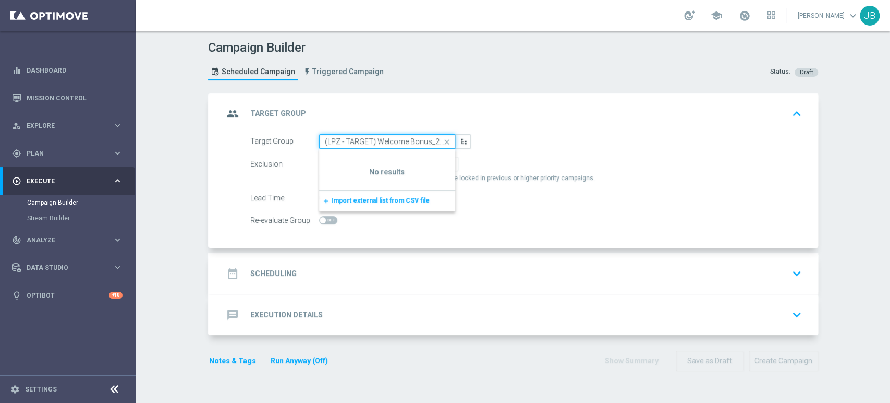
scroll to position [0, 19]
click at [319, 139] on input "(LPZ - TARGET) Welcome Bonus_25092025" at bounding box center [387, 141] width 136 height 15
type input "(LPZ - TARGET) Welcome Bonus_25092025"
click at [630, 102] on div "group Target Group keyboard_arrow_up" at bounding box center [515, 113] width 608 height 41
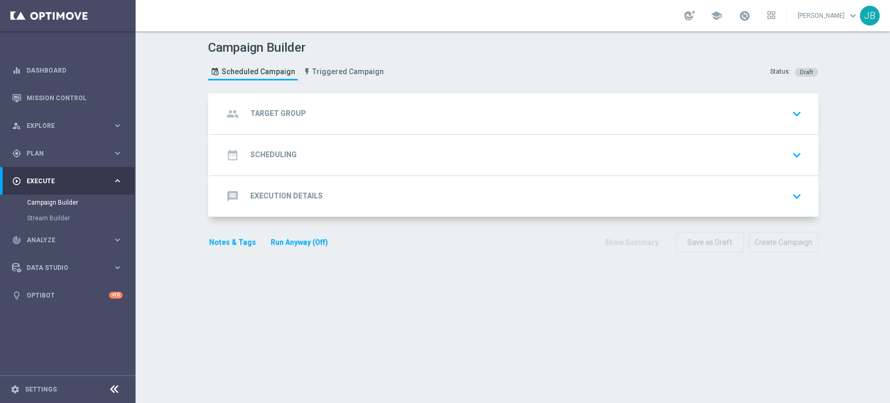
click at [383, 105] on div "group Target Group keyboard_arrow_down" at bounding box center [514, 114] width 583 height 20
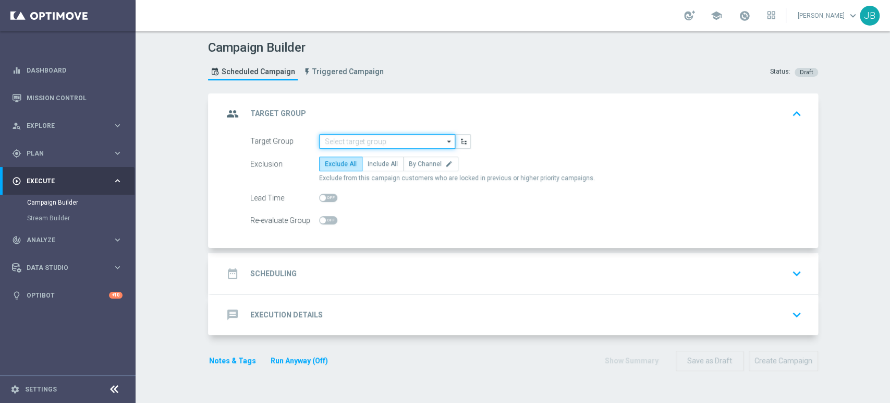
click at [372, 145] on input at bounding box center [387, 141] width 136 height 15
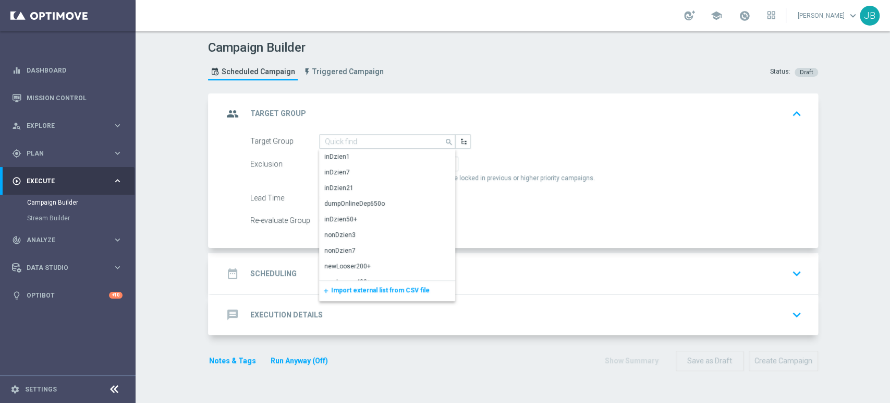
click at [366, 286] on span "Import external list from CSV file" at bounding box center [380, 289] width 99 height 7
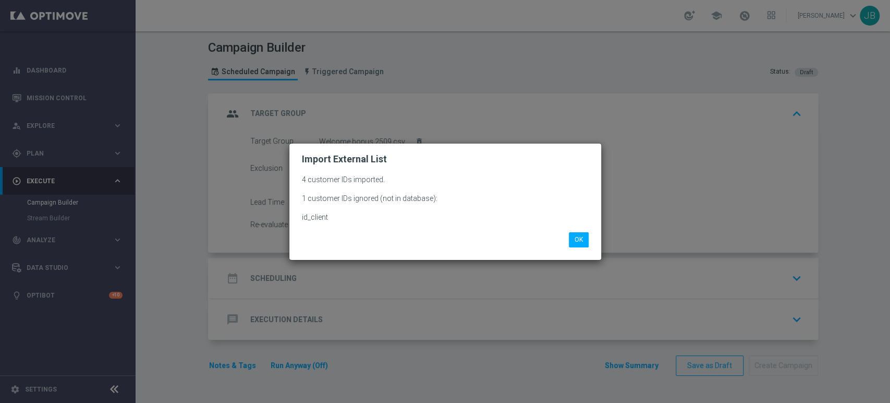
click at [593, 237] on div "OK" at bounding box center [445, 239] width 303 height 15
click at [576, 243] on button "OK" at bounding box center [579, 239] width 20 height 15
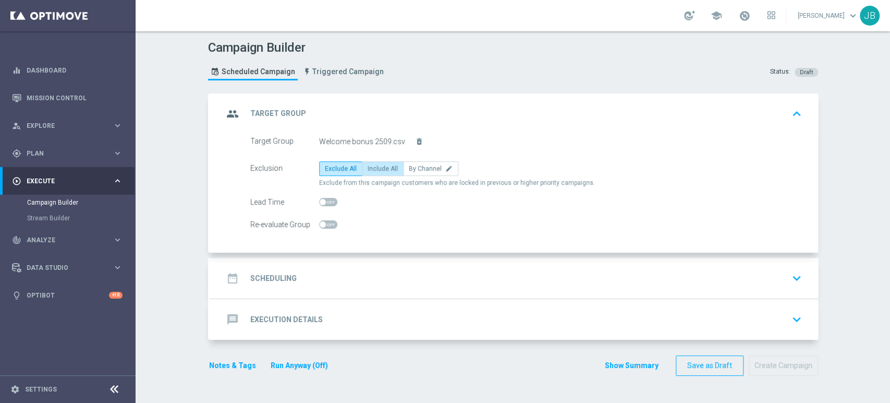
click at [382, 168] on span "Include All" at bounding box center [383, 168] width 30 height 7
click at [374, 168] on input "Include All" at bounding box center [371, 170] width 7 height 7
radio input "true"
click at [364, 281] on div "date_range Scheduling keyboard_arrow_down" at bounding box center [514, 278] width 583 height 20
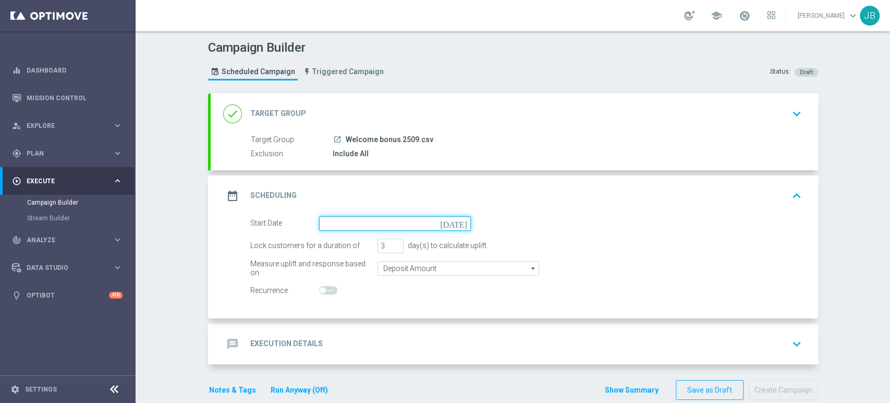
click at [349, 223] on input at bounding box center [395, 223] width 152 height 15
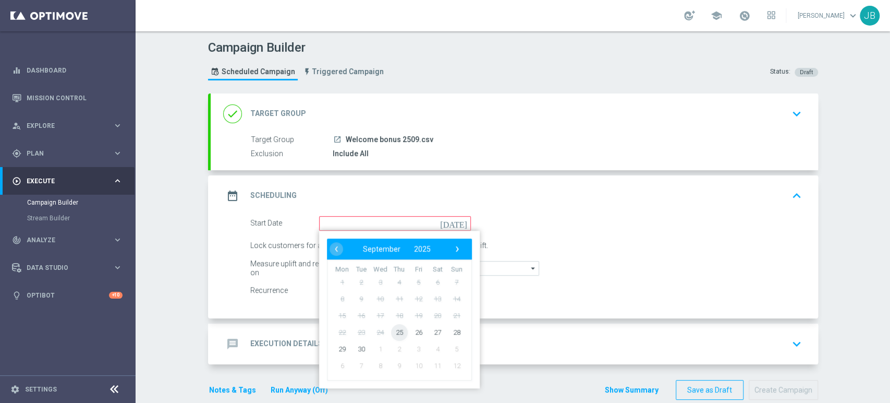
click at [396, 333] on span "25" at bounding box center [399, 331] width 17 height 17
type input "[DATE]"
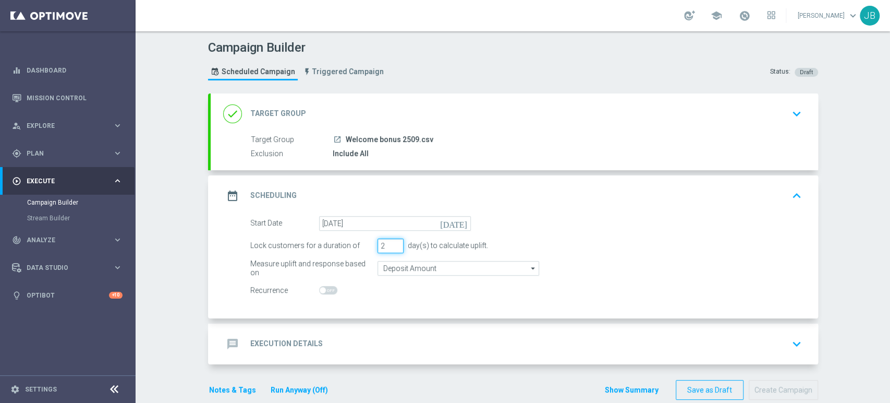
click at [392, 247] on input "2" at bounding box center [391, 245] width 26 height 15
type input "1"
click at [392, 247] on input "1" at bounding box center [391, 245] width 26 height 15
click at [358, 334] on div "message Execution Details keyboard_arrow_down" at bounding box center [514, 344] width 583 height 20
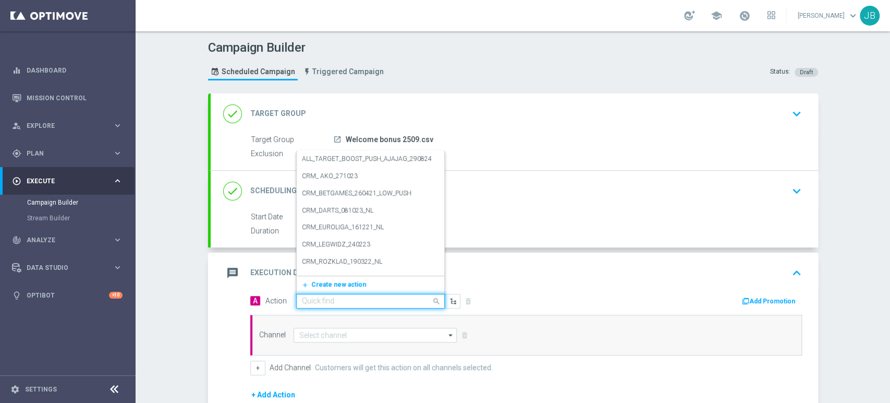
click at [316, 298] on input "text" at bounding box center [360, 301] width 116 height 9
click at [317, 277] on div "add_new Create new action" at bounding box center [371, 284] width 148 height 18
click at [314, 283] on span "Create new action" at bounding box center [338, 284] width 55 height 7
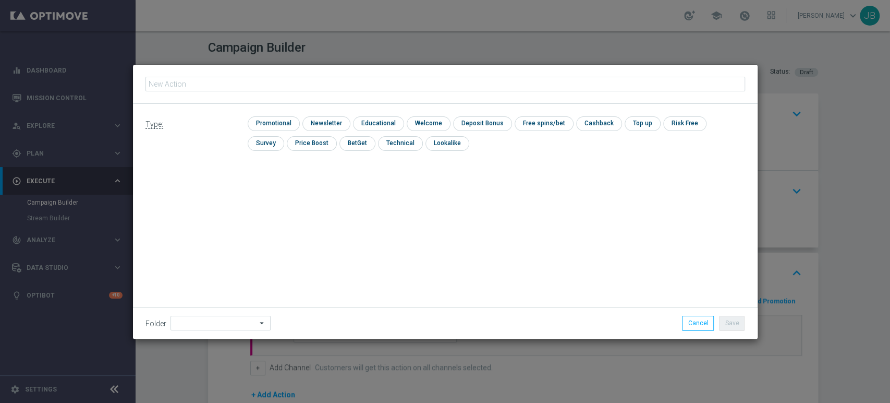
type input "(LPZ - TARGET) Welcome Bonus_25092025"
click at [344, 125] on input "checkbox" at bounding box center [325, 123] width 45 height 14
checkbox input "true"
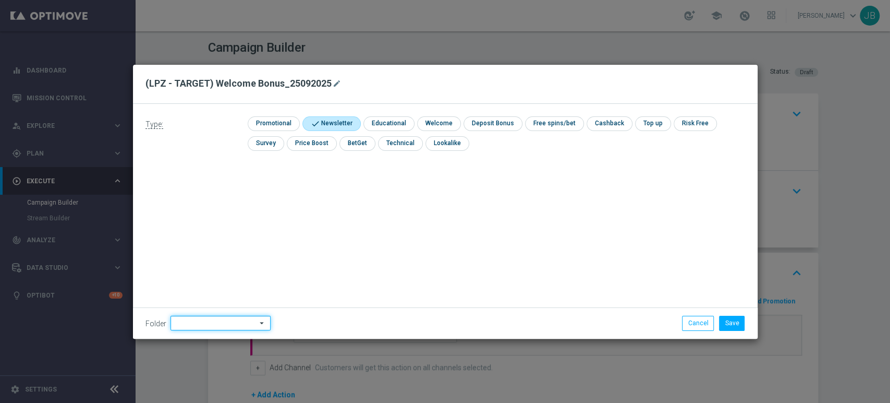
click at [194, 322] on input at bounding box center [221, 323] width 100 height 15
click at [208, 222] on div "[PERSON_NAME]" at bounding box center [219, 217] width 97 height 15
type input "[PERSON_NAME]"
click at [728, 321] on button "Save" at bounding box center [732, 323] width 26 height 15
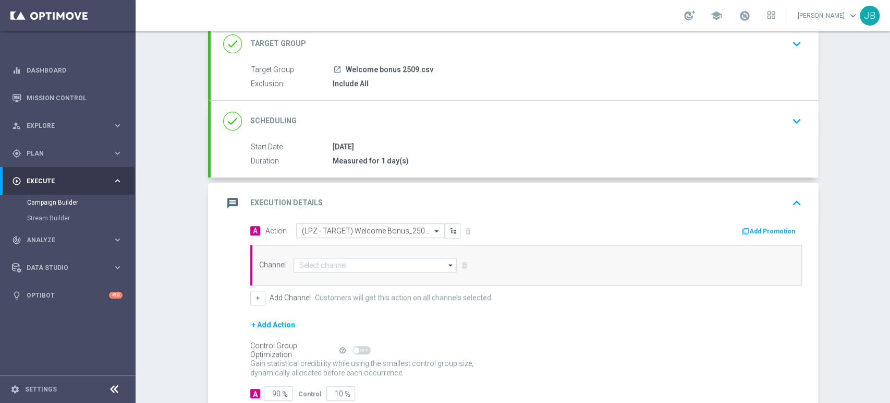
drag, startPoint x: 889, startPoint y: 225, endPoint x: 888, endPoint y: 293, distance: 67.3
click at [888, 293] on div "Campaign Builder Scheduled Campaign Triggered Campaign Status: Draft done Targe…" at bounding box center [513, 216] width 755 height 371
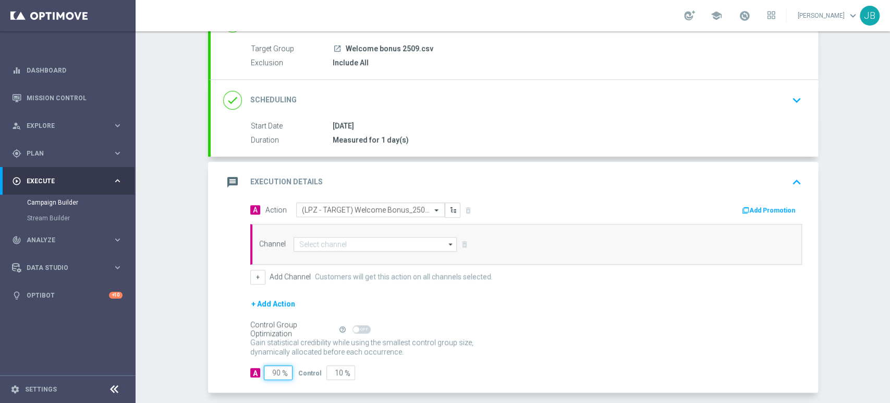
click at [284, 372] on input "90" at bounding box center [278, 372] width 29 height 15
type input "9"
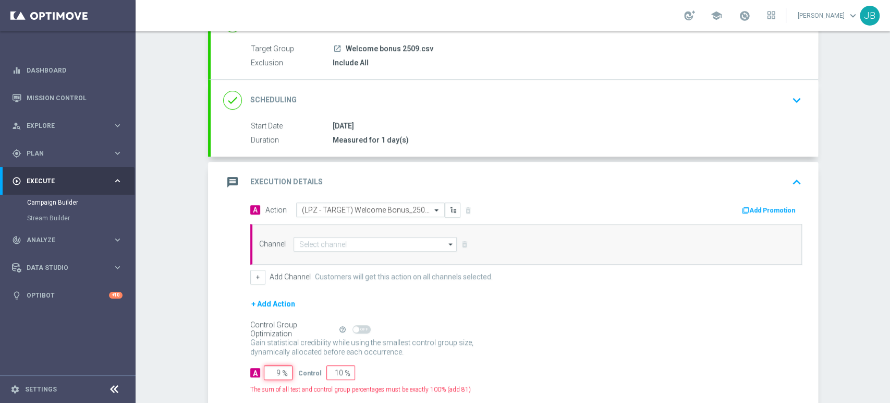
type input "91"
type input "1"
type input "99"
type input "10"
type input "90"
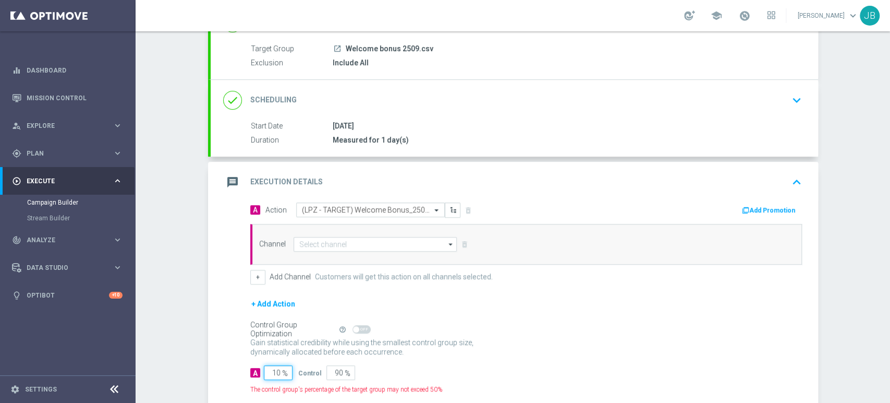
type input "100"
type input "0"
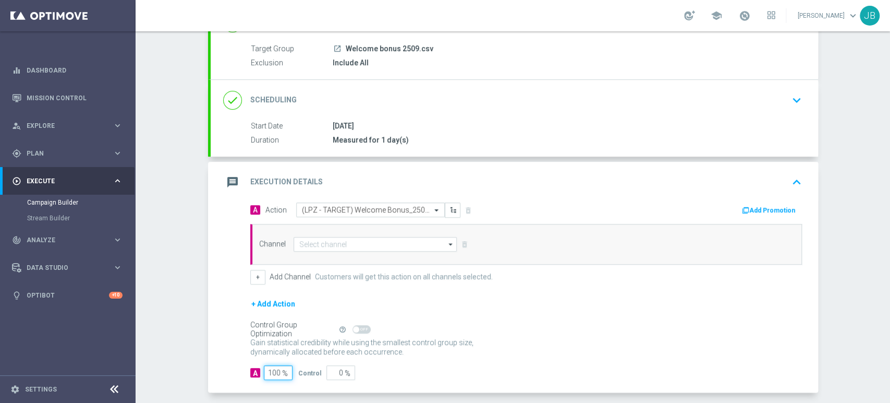
type input "100"
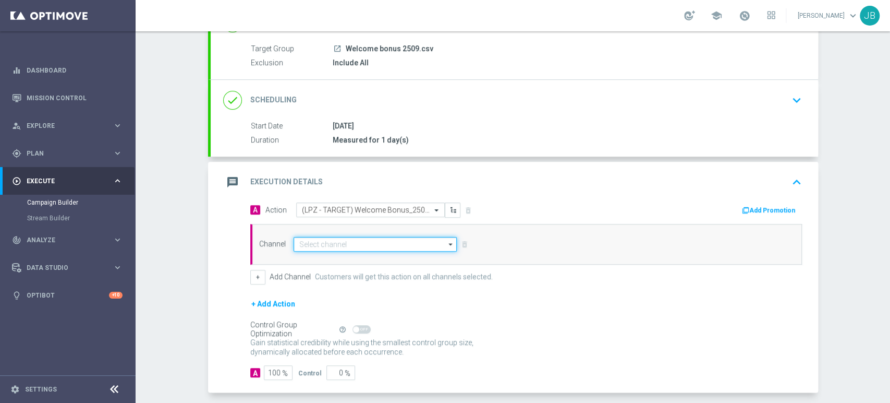
click at [348, 241] on input at bounding box center [376, 244] width 164 height 15
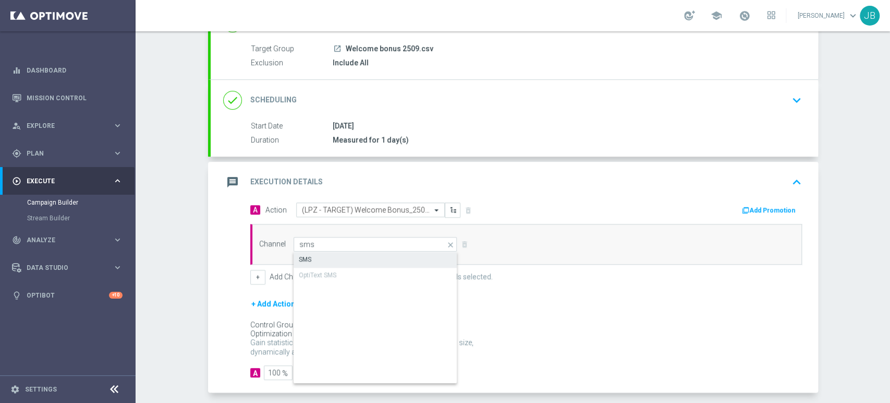
click at [345, 252] on div "SMS" at bounding box center [376, 259] width 164 height 15
type input "SMS"
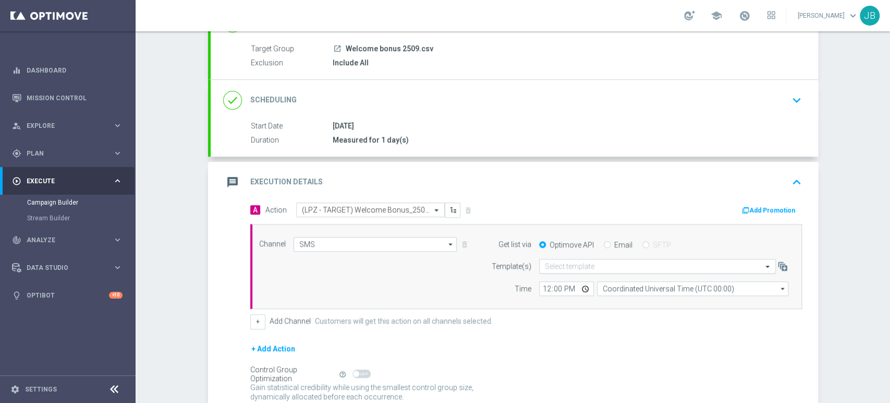
click at [550, 259] on div "Select template" at bounding box center [657, 266] width 237 height 15
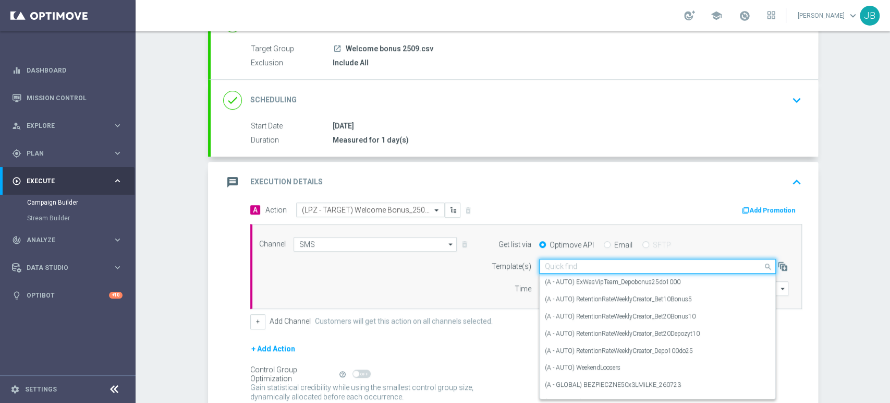
paste input "(LPZ - TARGET) Welcome Bonus_25092025"
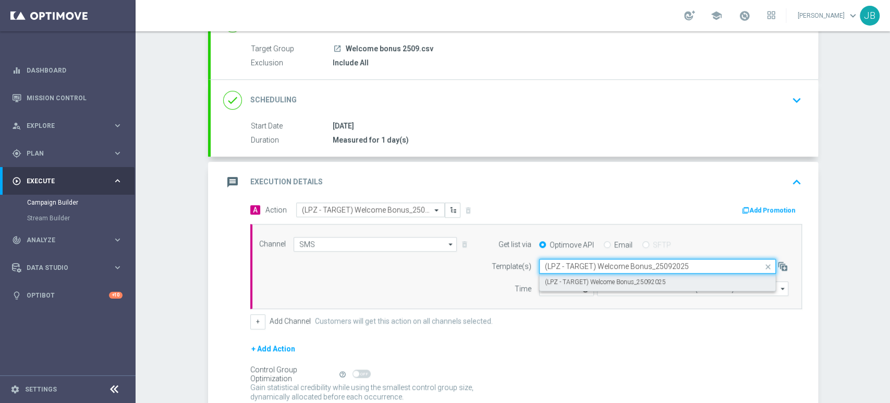
click at [551, 284] on label "(LPZ - TARGET) Welcome Bonus_25092025" at bounding box center [605, 281] width 121 height 9
type input "(LPZ - TARGET) Welcome Bonus_25092025"
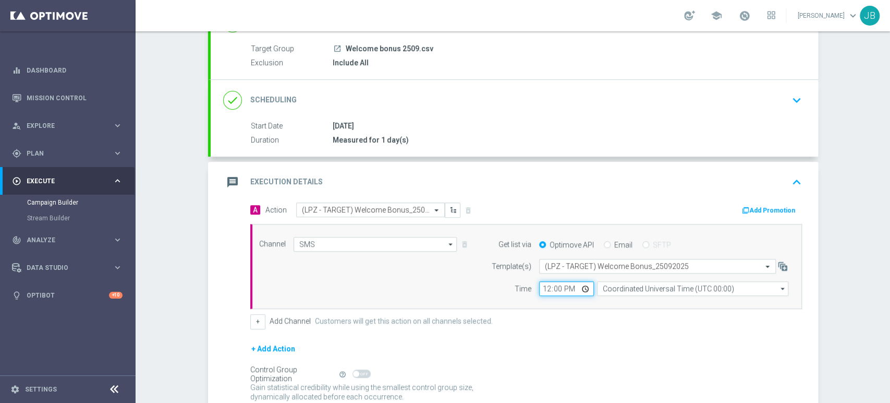
click at [539, 286] on input "12:00" at bounding box center [566, 288] width 55 height 15
type input "09:11"
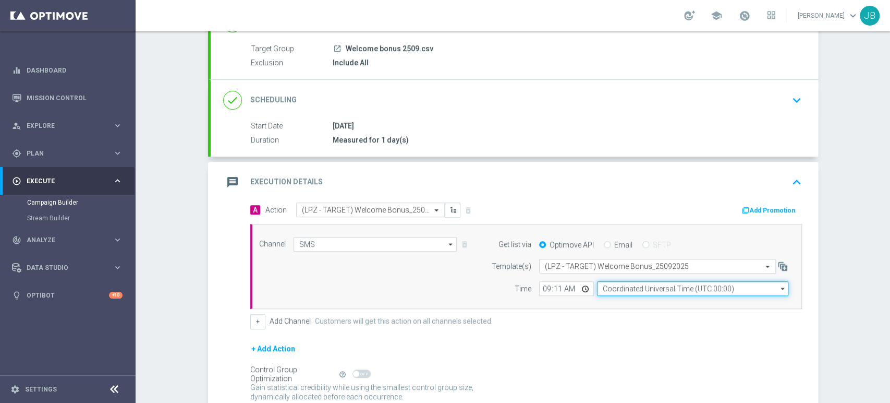
click at [597, 287] on input "Coordinated Universal Time (UTC 00:00)" at bounding box center [692, 288] width 191 height 15
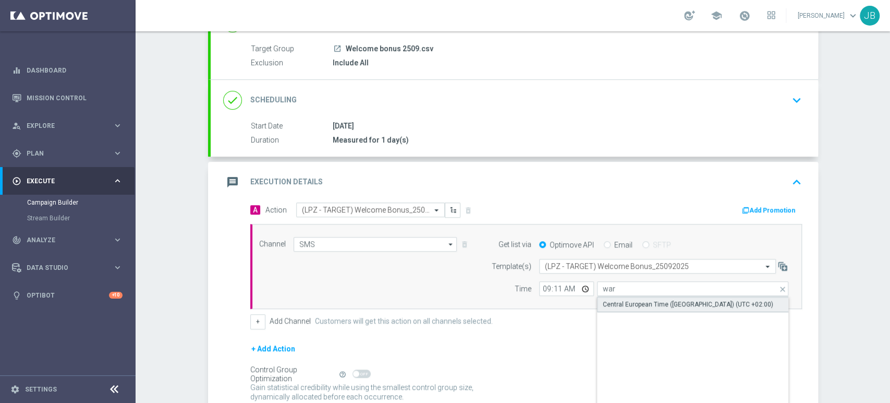
click at [603, 299] on div "Central European Time ([GEOGRAPHIC_DATA]) (UTC +02:00)" at bounding box center [688, 303] width 171 height 9
type input "Central European Time ([GEOGRAPHIC_DATA]) (UTC +02:00)"
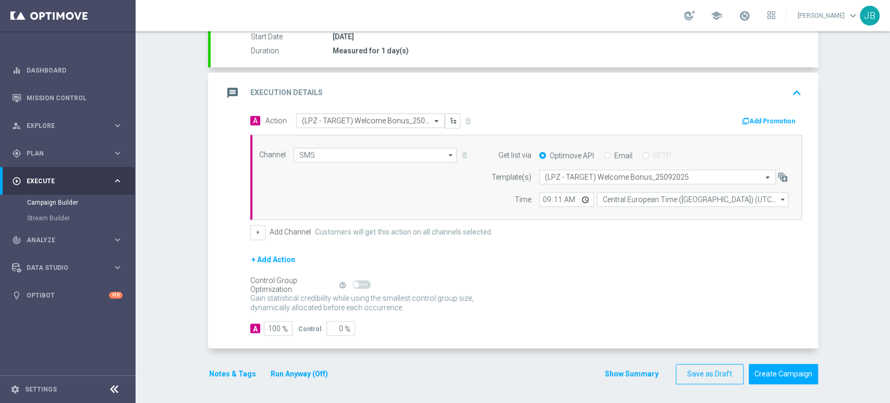
click at [889, 103] on div "Campaign Builder Scheduled Campaign Triggered Campaign Status: Draft done Targe…" at bounding box center [513, 216] width 755 height 371
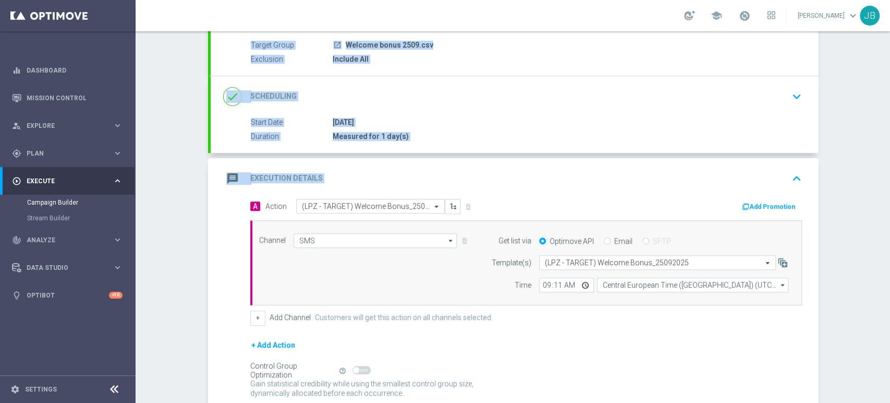
drag, startPoint x: 889, startPoint y: 104, endPoint x: 889, endPoint y: 170, distance: 65.7
click at [889, 170] on div "Campaign Builder Scheduled Campaign Triggered Campaign Status: Draft done Targe…" at bounding box center [513, 216] width 755 height 371
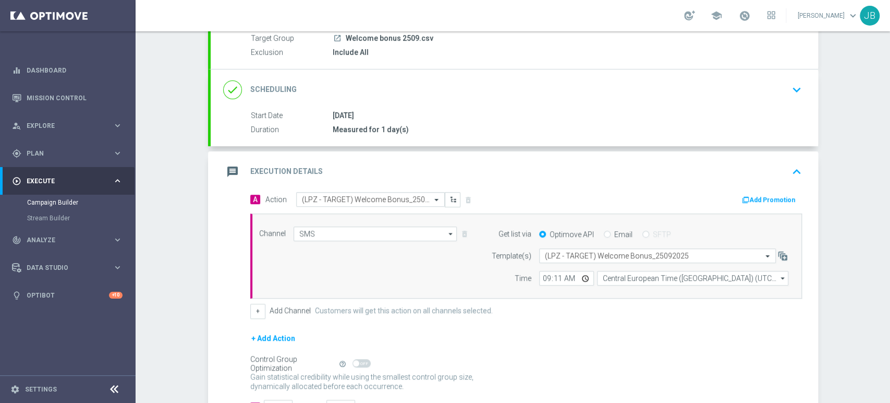
click at [862, 201] on div "Campaign Builder Scheduled Campaign Triggered Campaign Status: Draft done Targe…" at bounding box center [513, 216] width 755 height 371
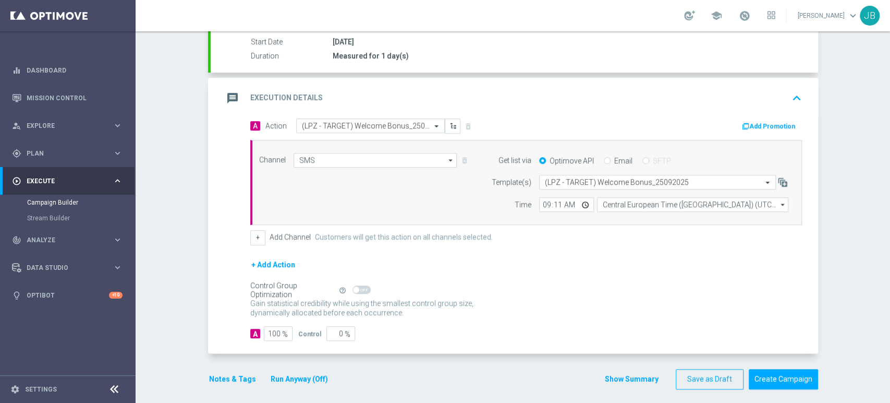
click at [889, 82] on div "Campaign Builder Scheduled Campaign Triggered Campaign Status: Draft done Targe…" at bounding box center [513, 216] width 755 height 371
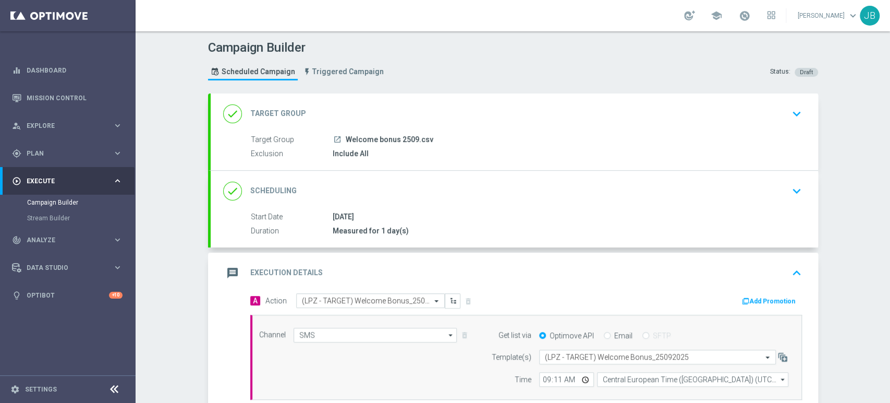
click at [844, 153] on div "Campaign Builder Scheduled Campaign Triggered Campaign Status: Draft done Targe…" at bounding box center [513, 216] width 755 height 371
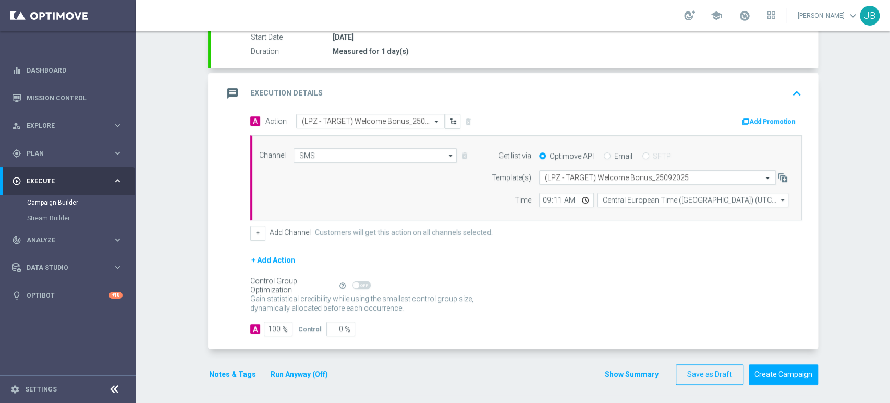
scroll to position [180, 0]
click at [796, 370] on button "Create Campaign" at bounding box center [783, 374] width 69 height 20
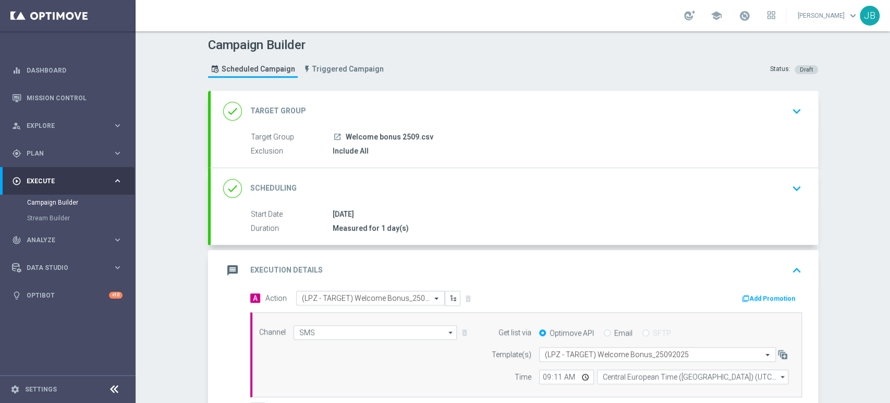
click at [889, 96] on div "Campaign Builder Scheduled Campaign Triggered Campaign Status: Draft done Targe…" at bounding box center [513, 216] width 755 height 371
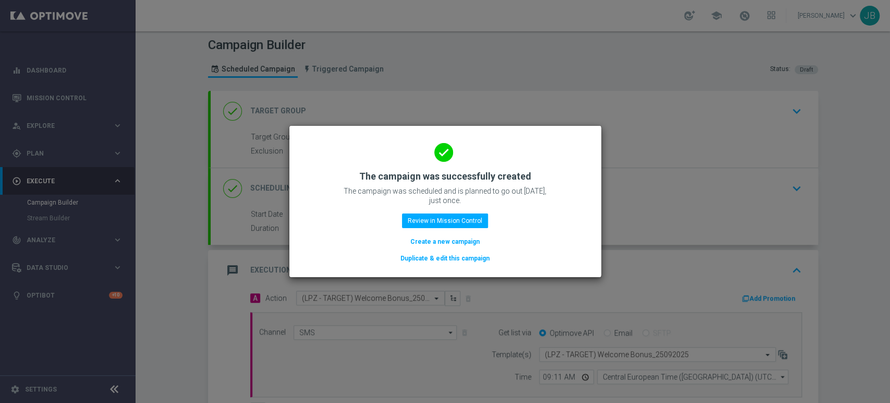
scroll to position [0, 0]
click at [674, 177] on modal-container "done The campaign was successfully created The campaign was scheduled and is pl…" at bounding box center [445, 201] width 890 height 403
drag, startPoint x: 889, startPoint y: 64, endPoint x: 889, endPoint y: 103, distance: 39.1
click at [889, 103] on modal-container "done The campaign was successfully created The campaign was scheduled and is pl…" at bounding box center [445, 201] width 890 height 403
drag, startPoint x: 884, startPoint y: 114, endPoint x: 888, endPoint y: 151, distance: 37.3
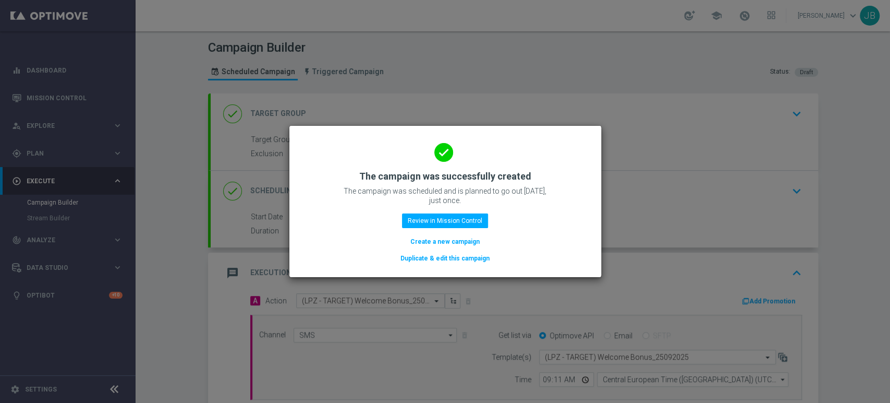
click at [888, 151] on modal-container "done The campaign was successfully created The campaign was scheduled and is pl…" at bounding box center [445, 201] width 890 height 403
drag, startPoint x: 885, startPoint y: 162, endPoint x: 889, endPoint y: 238, distance: 76.3
click at [889, 238] on modal-container "done The campaign was successfully created The campaign was scheduled and is pl…" at bounding box center [445, 201] width 890 height 403
